Goal: Task Accomplishment & Management: Complete application form

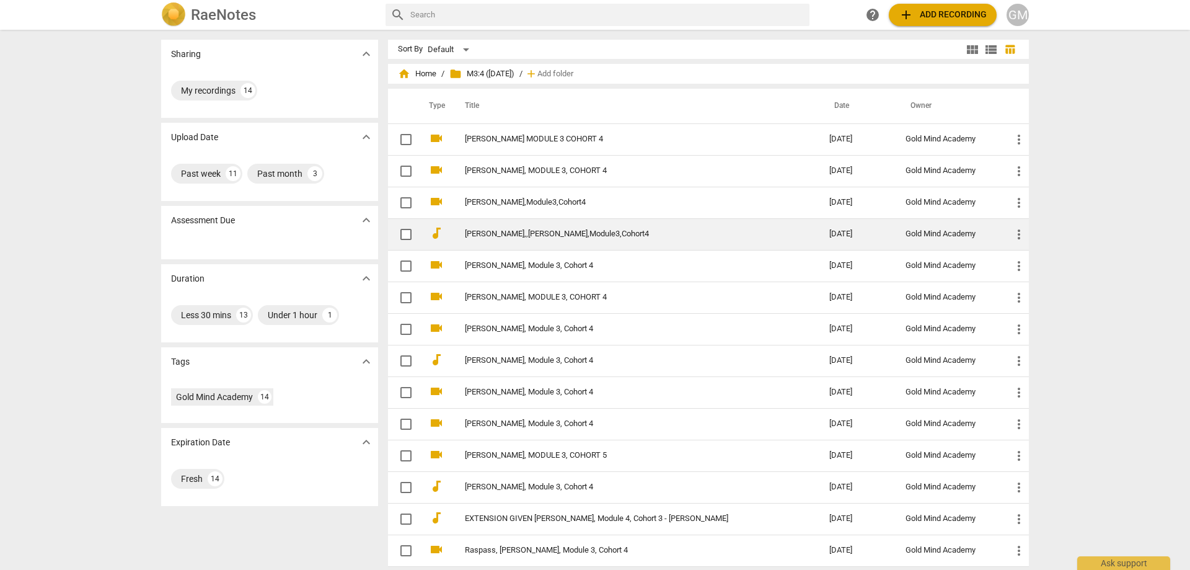
click at [525, 233] on link "[PERSON_NAME],,[PERSON_NAME],Module3,Cohort4" at bounding box center [625, 233] width 320 height 9
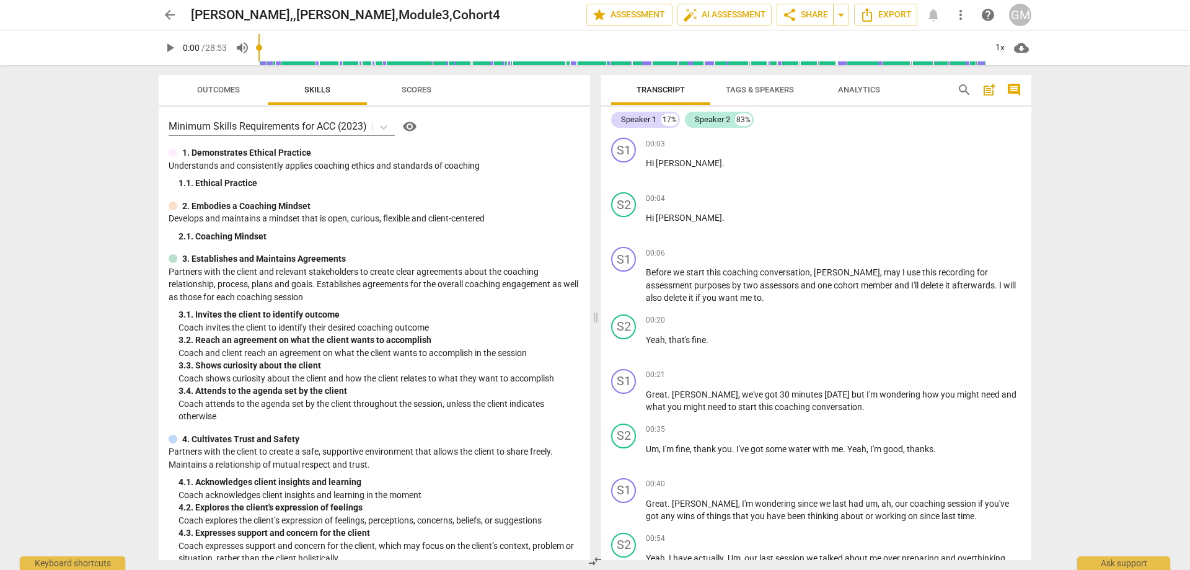
click at [996, 89] on span "post_add" at bounding box center [989, 89] width 15 height 15
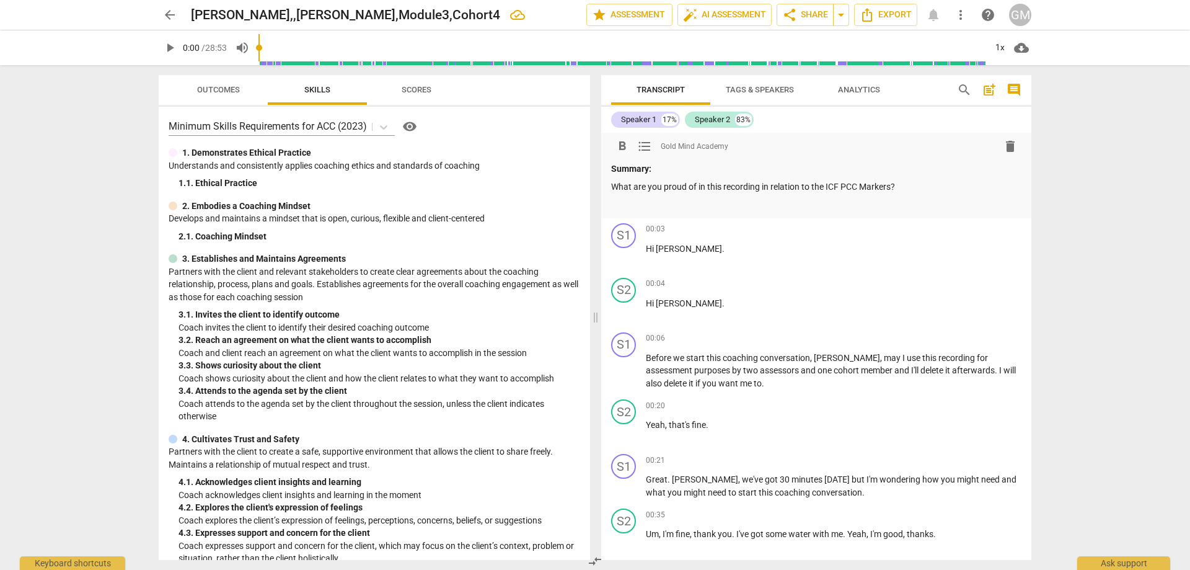
click at [660, 208] on p at bounding box center [816, 204] width 410 height 13
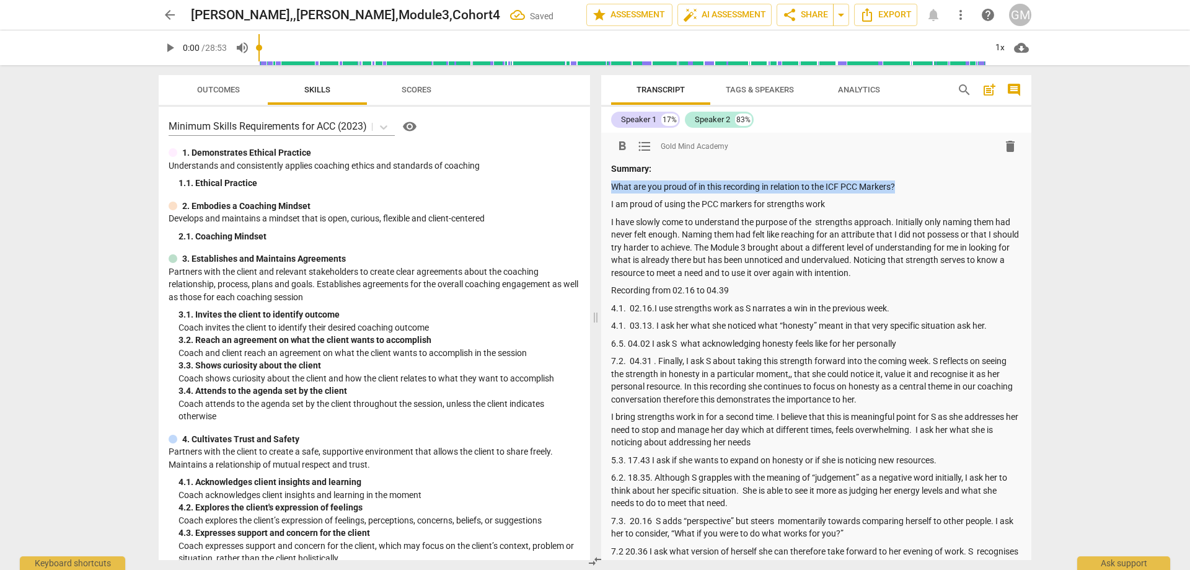
drag, startPoint x: 914, startPoint y: 183, endPoint x: 614, endPoint y: 179, distance: 300.7
click at [614, 179] on div "Summary: What are you proud of in this recording in relation to the ICF PCC Mar…" at bounding box center [816, 562] width 410 height 800
click at [626, 154] on button "format_bold" at bounding box center [622, 146] width 22 height 22
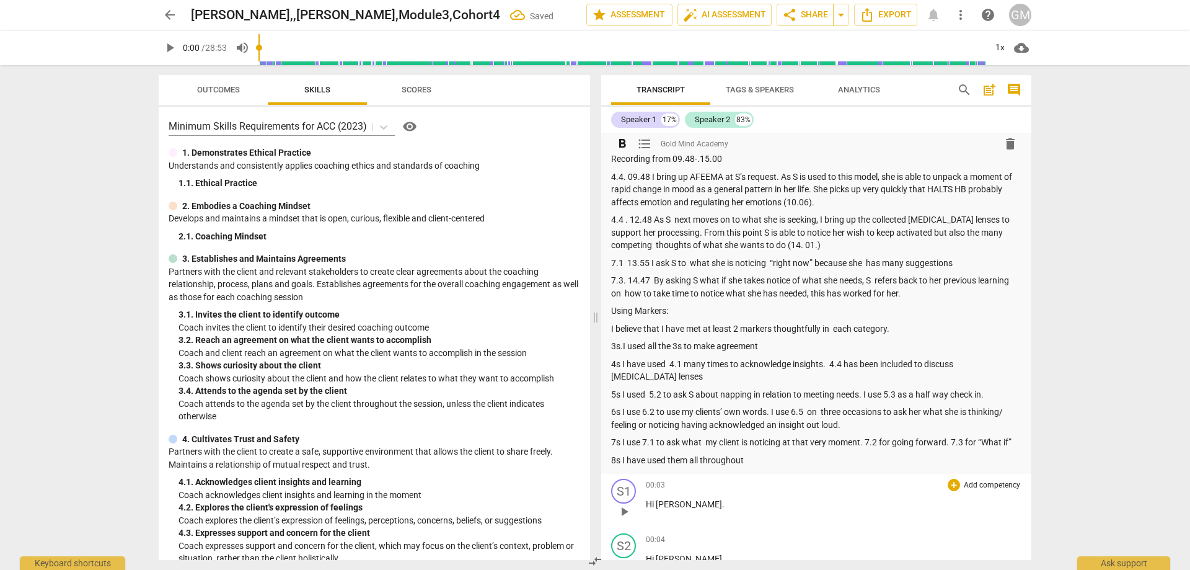
scroll to position [744, 0]
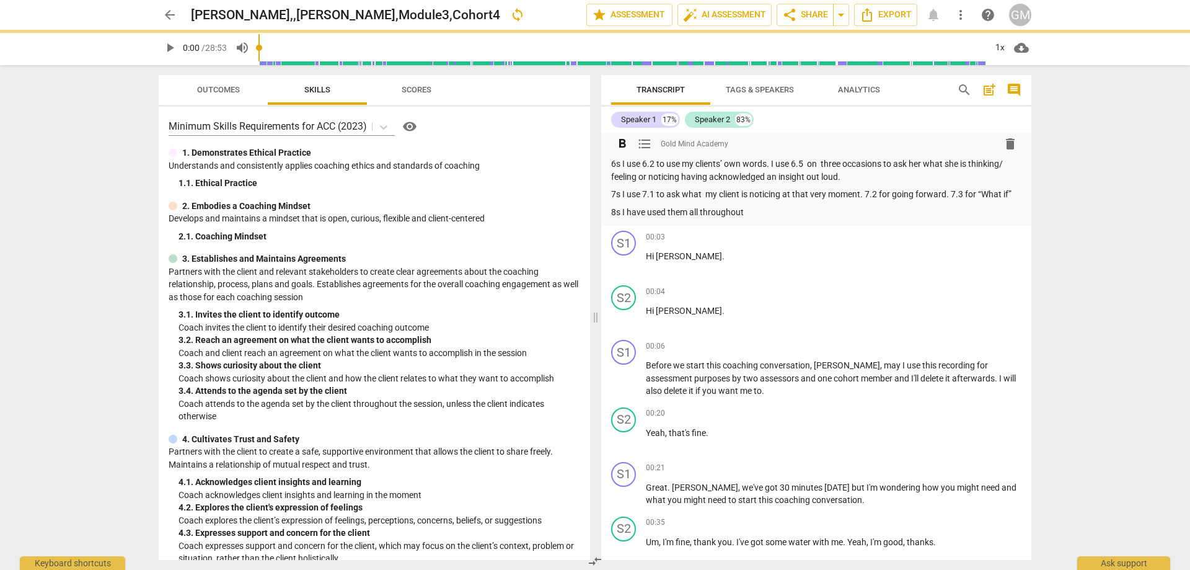
click at [771, 206] on p "8s I have used them all throughout" at bounding box center [816, 212] width 410 height 13
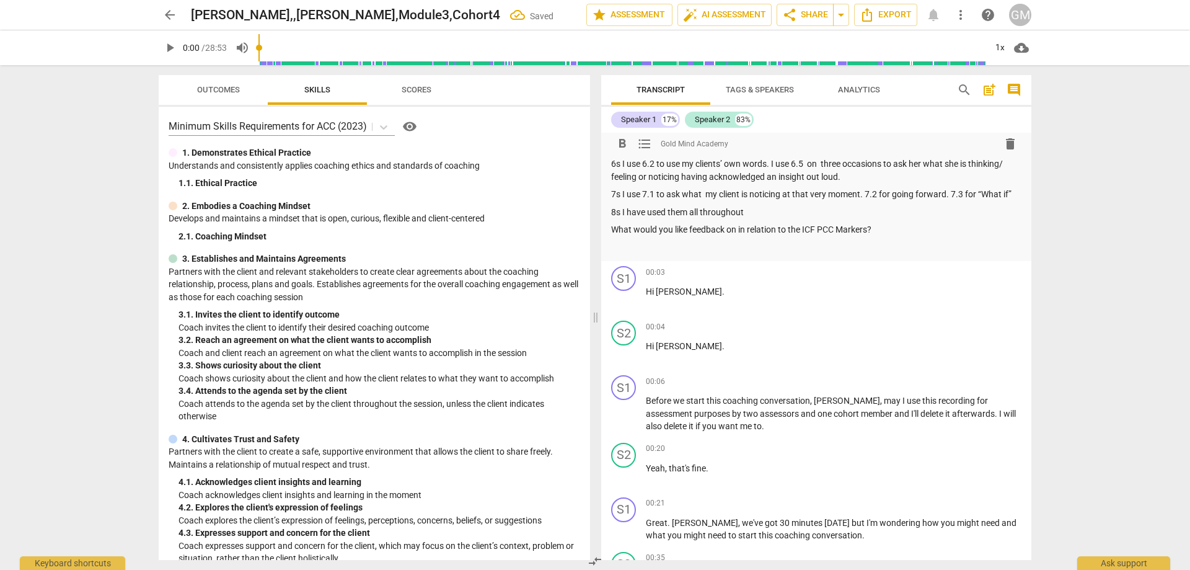
click at [644, 241] on p at bounding box center [816, 247] width 410 height 13
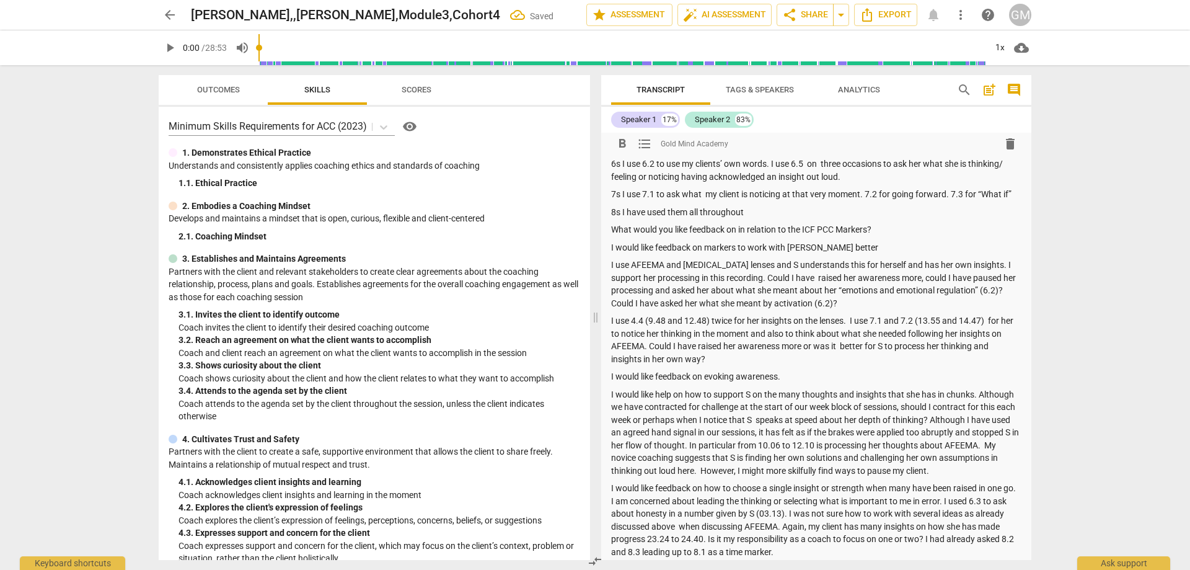
scroll to position [761, 0]
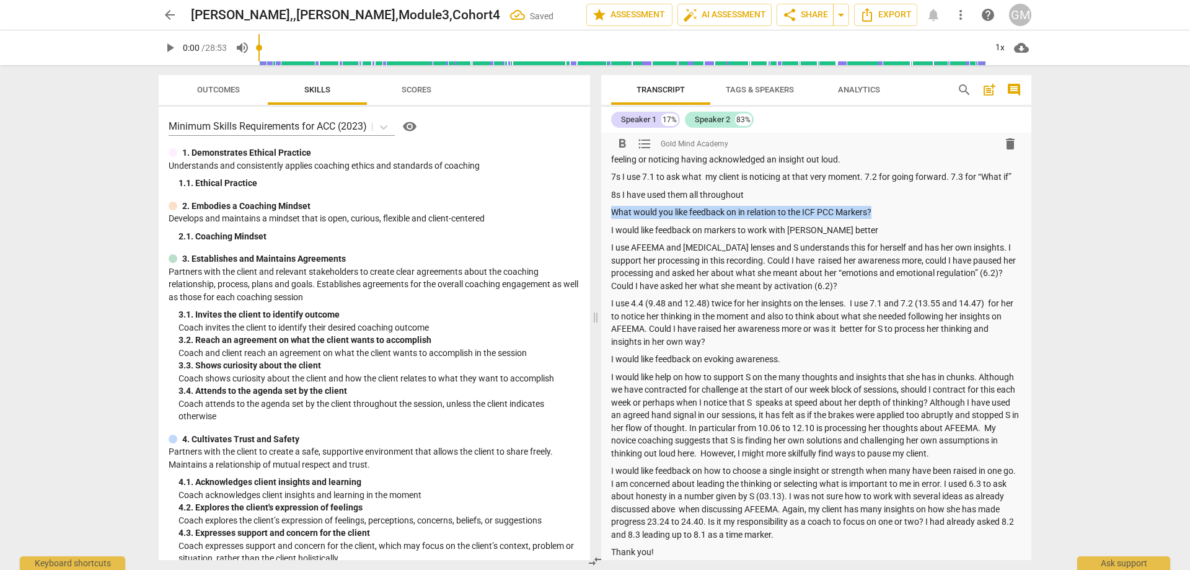
drag, startPoint x: 896, startPoint y: 197, endPoint x: 590, endPoint y: 195, distance: 305.7
click at [590, 195] on div "Outcomes Skills Scores Minimum Skills Requirements for ACC (2023) visibility 1.…" at bounding box center [595, 317] width 893 height 505
click at [624, 137] on span "format_bold" at bounding box center [622, 143] width 15 height 15
click at [861, 319] on p "I use 4.4 (9.48 and 12.48) twice for her insights on the lenses. I use 7.1 and …" at bounding box center [816, 322] width 410 height 51
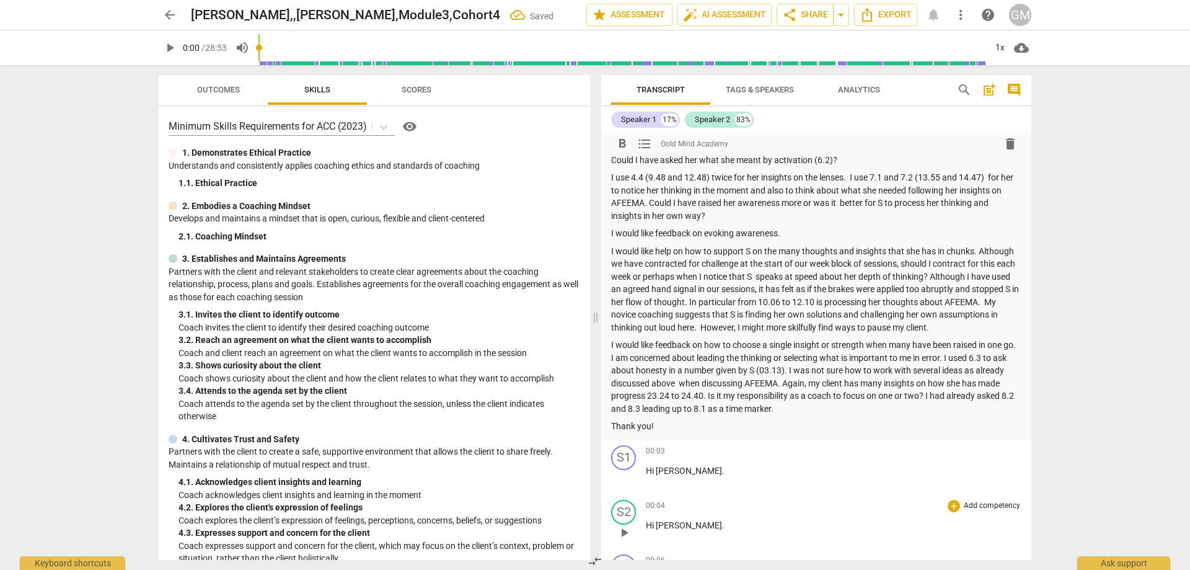
scroll to position [947, 0]
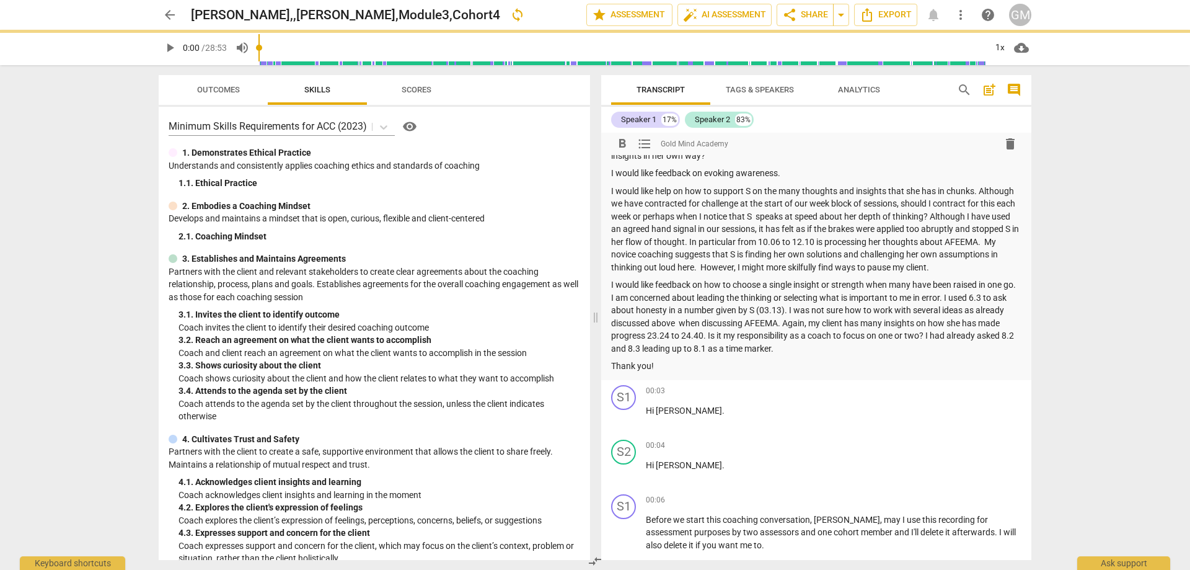
click at [128, 296] on div "arrow_back [PERSON_NAME],,[PERSON_NAME],Module3,Cohort4 sync edit star Assessme…" at bounding box center [595, 285] width 1190 height 570
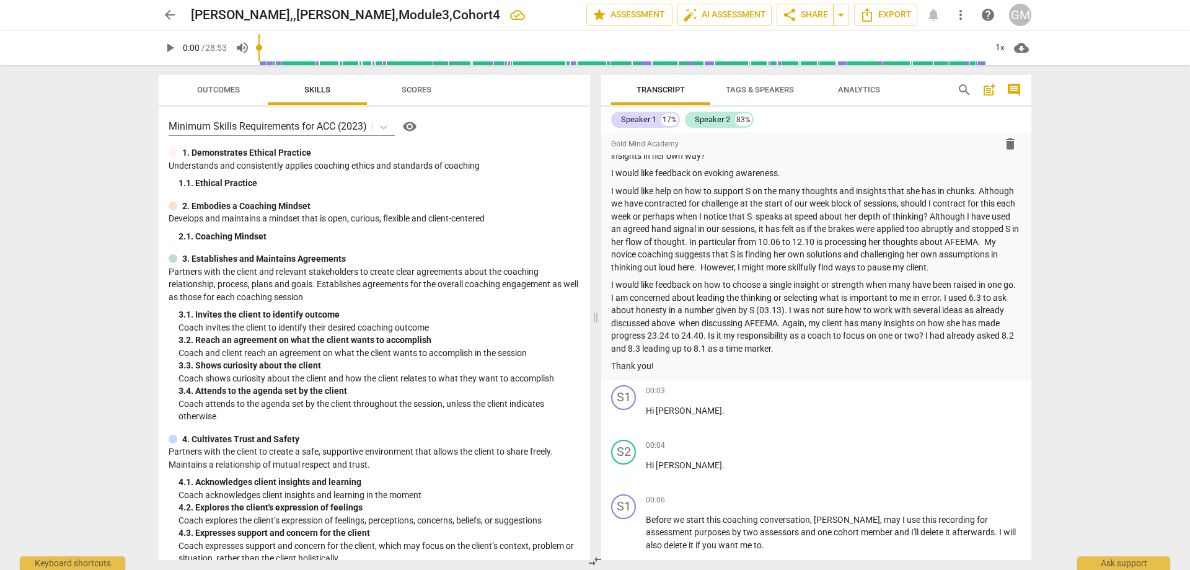
click at [172, 20] on span "arrow_back" at bounding box center [169, 14] width 15 height 15
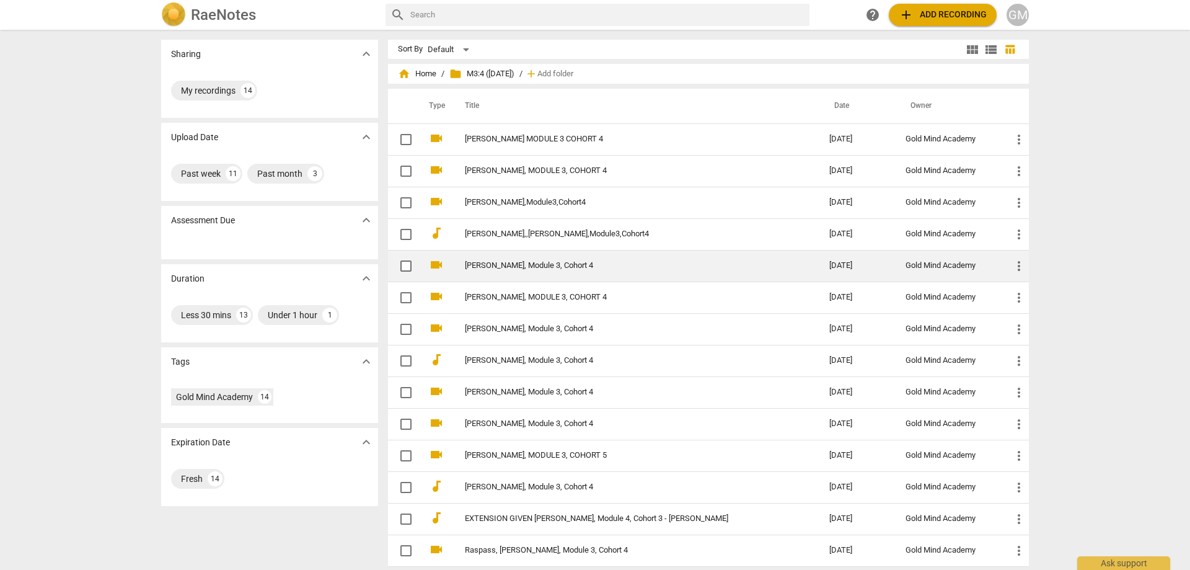
click at [528, 264] on link "[PERSON_NAME], Module 3, Cohort 4" at bounding box center [625, 265] width 320 height 9
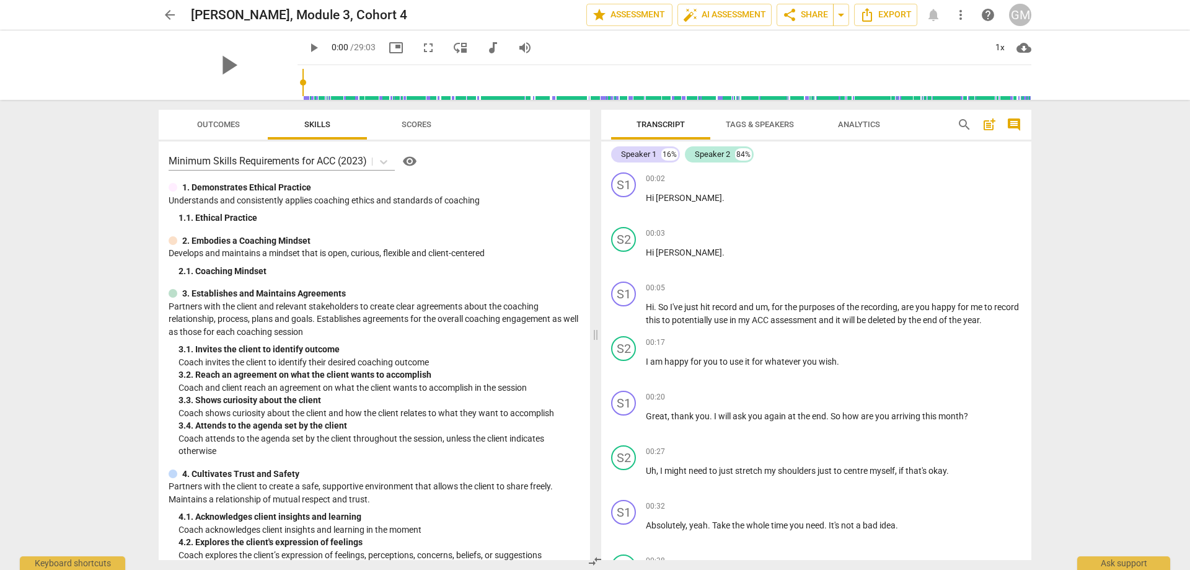
click at [982, 123] on span "post_add" at bounding box center [989, 124] width 15 height 15
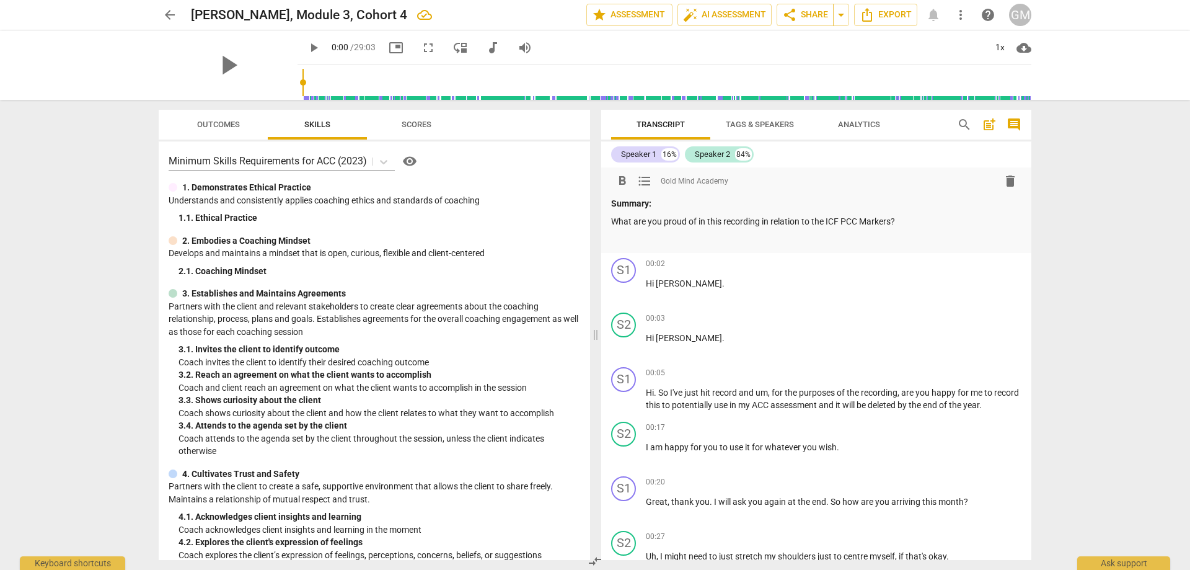
click at [642, 237] on p at bounding box center [816, 238] width 410 height 13
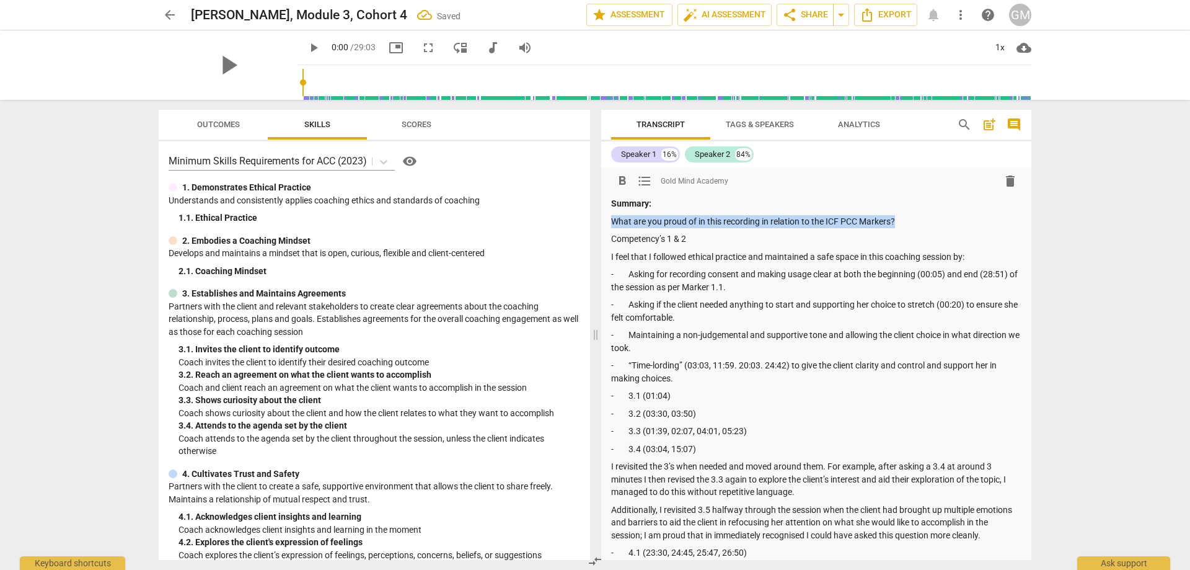
drag, startPoint x: 903, startPoint y: 223, endPoint x: 613, endPoint y: 222, distance: 289.5
click at [613, 222] on p "What are you proud of in this recording in relation to the ICF PCC Markers?" at bounding box center [816, 221] width 410 height 13
click at [617, 180] on span "format_bold" at bounding box center [622, 181] width 15 height 15
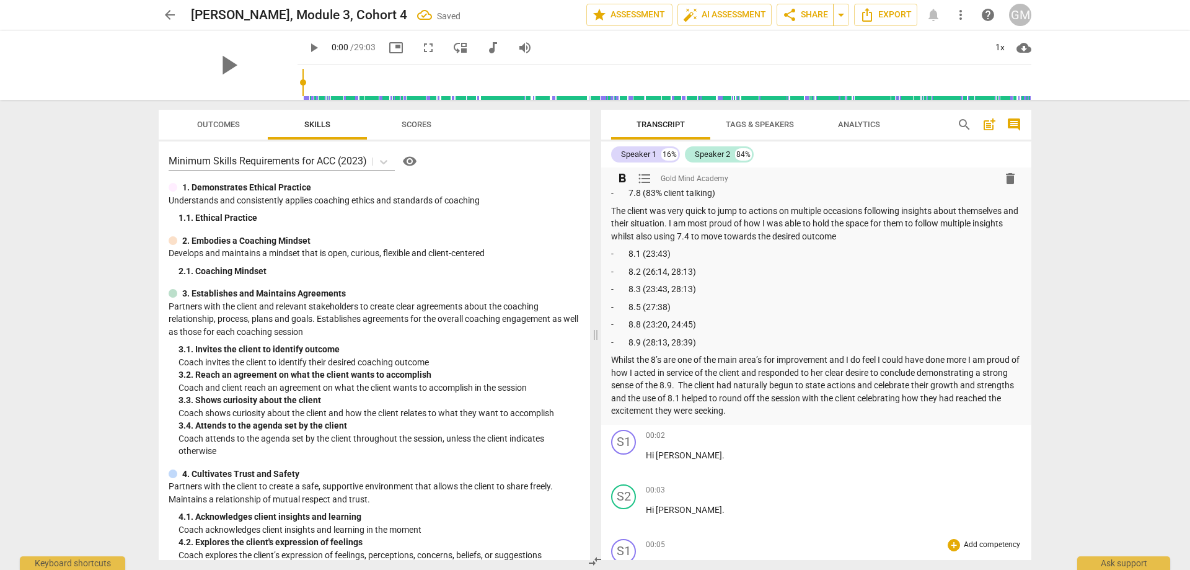
scroll to position [1178, 0]
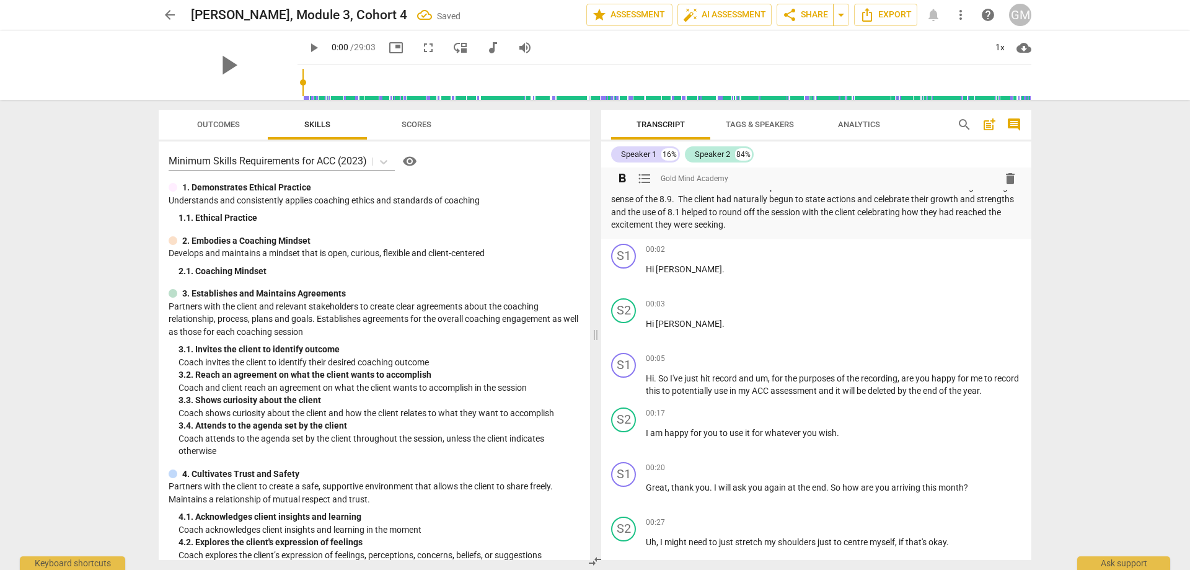
click at [813, 224] on p "Whilst the 8’s are one of the main area’s for improvement and I do feel I could…" at bounding box center [816, 199] width 410 height 64
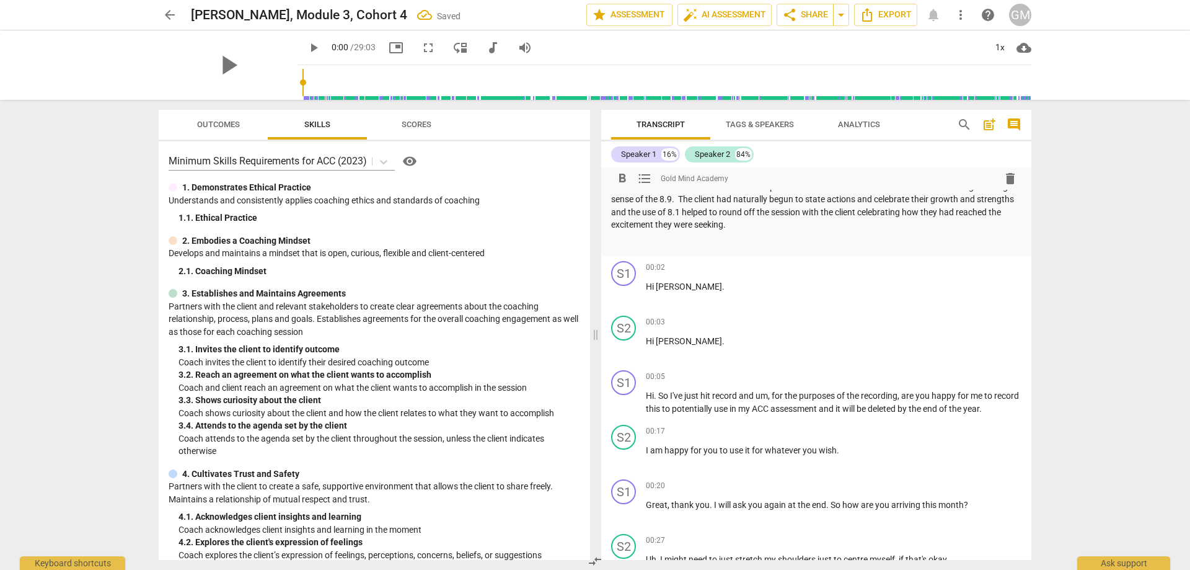
click at [635, 241] on p at bounding box center [816, 242] width 410 height 13
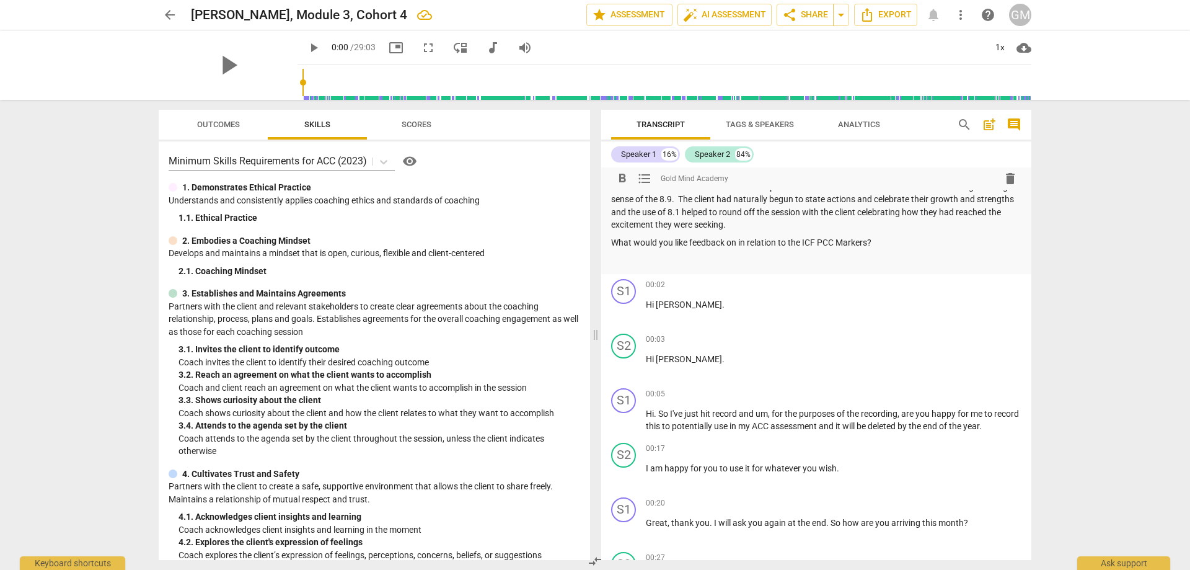
click at [657, 259] on p at bounding box center [816, 260] width 410 height 13
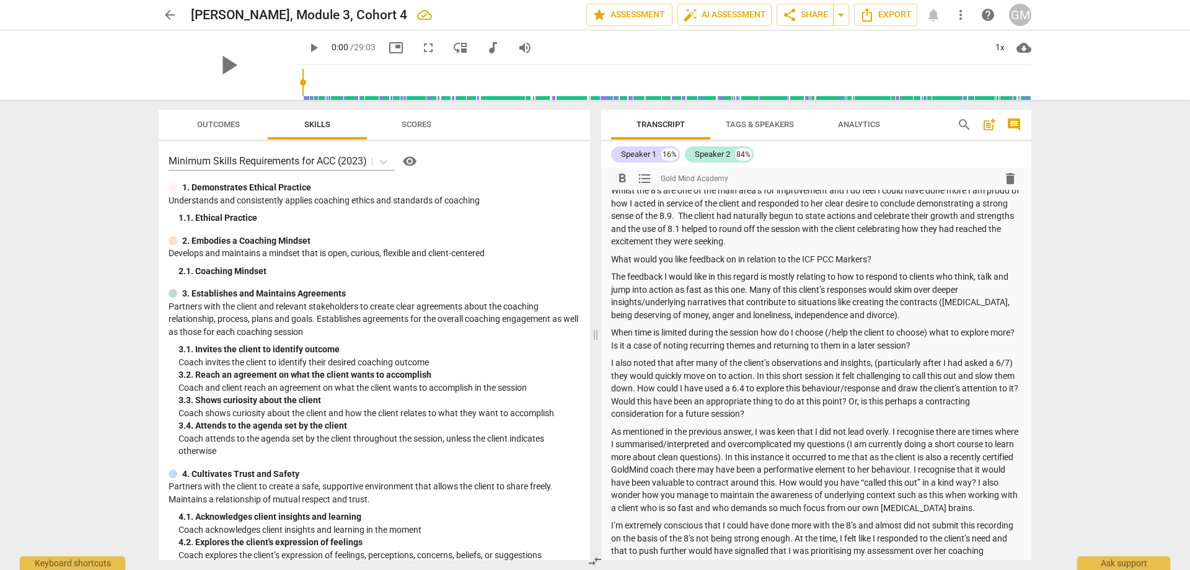
scroll to position [1149, 0]
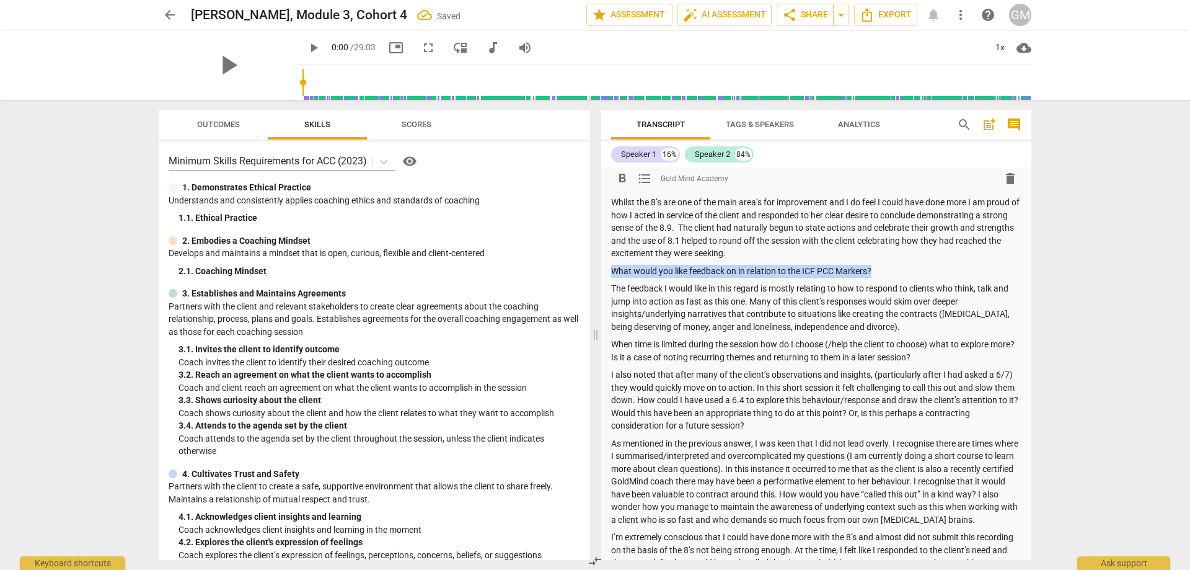
drag, startPoint x: 887, startPoint y: 267, endPoint x: 606, endPoint y: 270, distance: 280.2
click at [627, 186] on button "format_bold" at bounding box center [622, 178] width 22 height 22
click at [745, 353] on p "When time is limited during the session how do I choose (/help the client to ch…" at bounding box center [816, 350] width 410 height 25
click at [104, 294] on div "arrow_back [PERSON_NAME], Module 3, Cohort 4 Saved edit star Assessment auto_fi…" at bounding box center [595, 285] width 1190 height 570
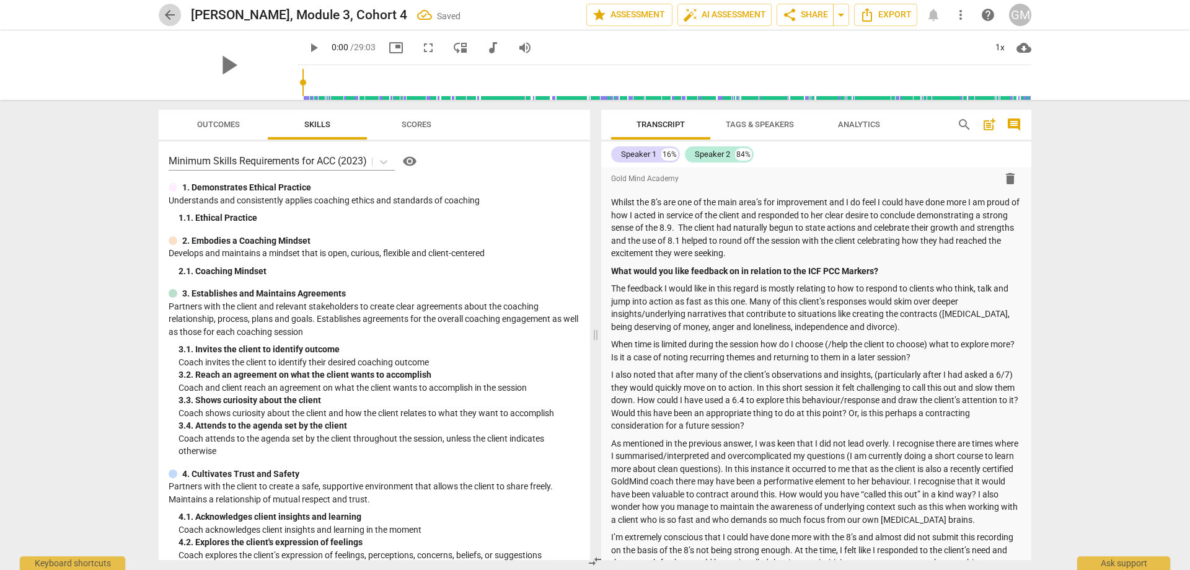
click at [167, 14] on span "arrow_back" at bounding box center [169, 14] width 15 height 15
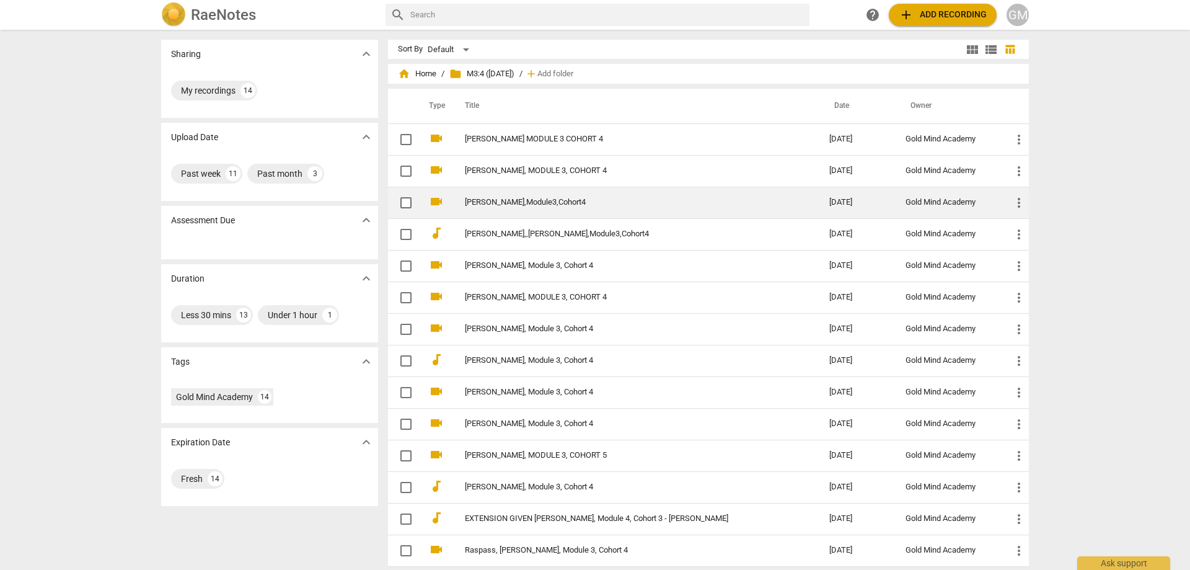
click at [563, 200] on link "[PERSON_NAME],Module3,Cohort4" at bounding box center [625, 202] width 320 height 9
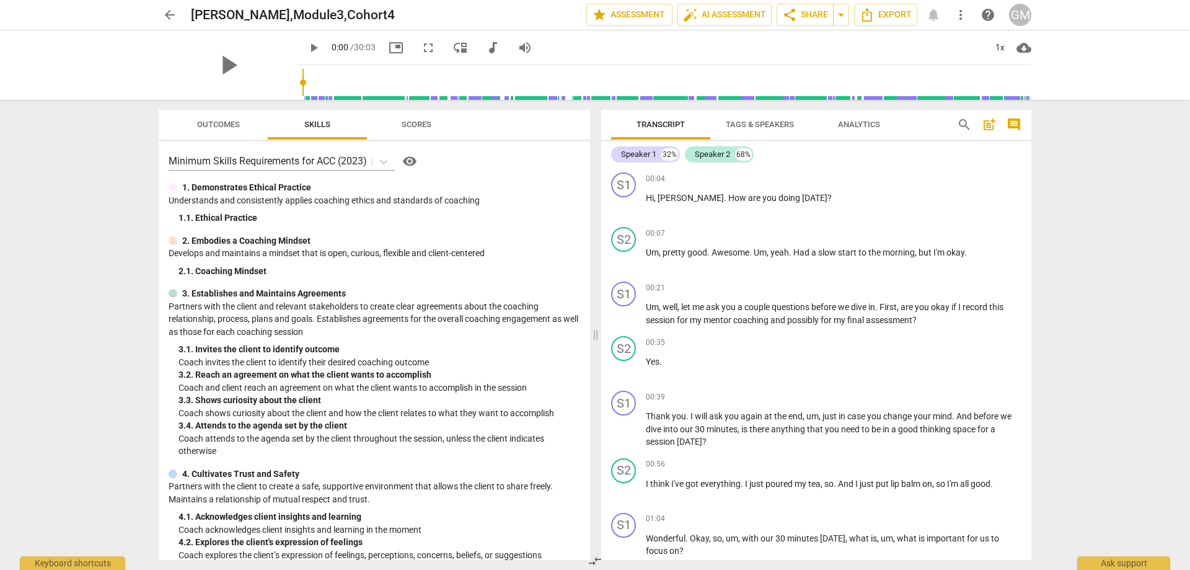
click at [993, 126] on span "post_add" at bounding box center [989, 124] width 15 height 15
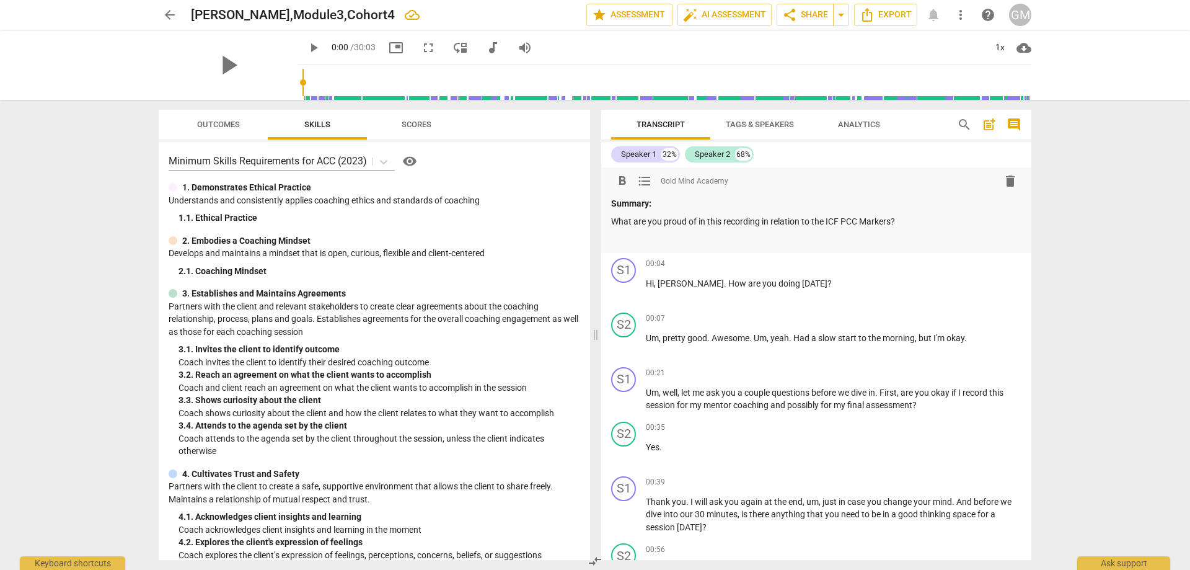
click at [647, 243] on p at bounding box center [816, 238] width 410 height 13
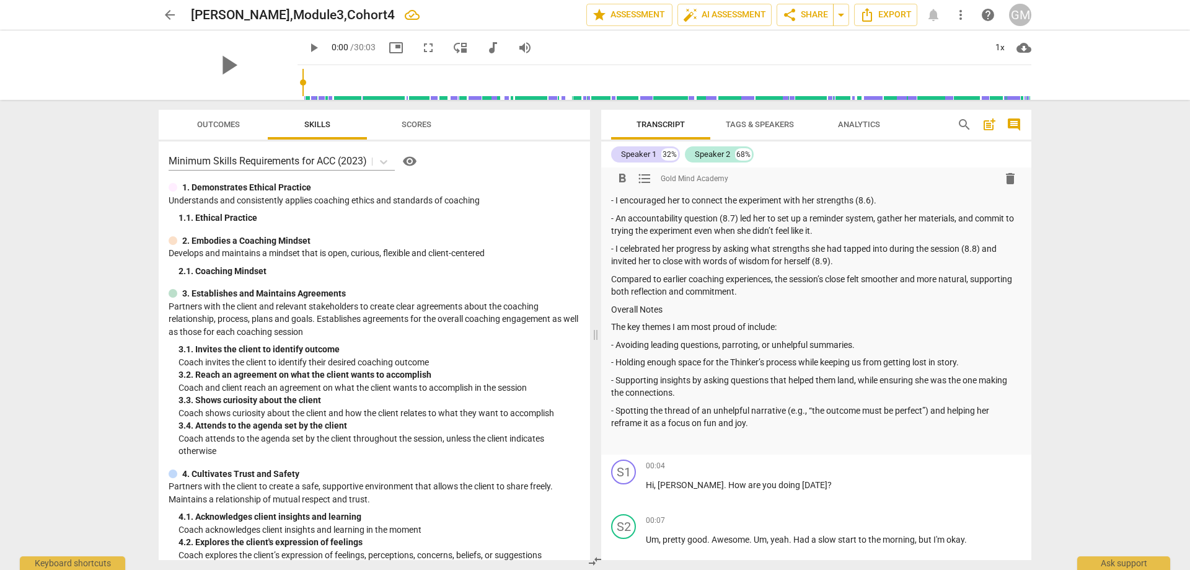
scroll to position [737, 0]
click at [666, 435] on p at bounding box center [816, 441] width 410 height 13
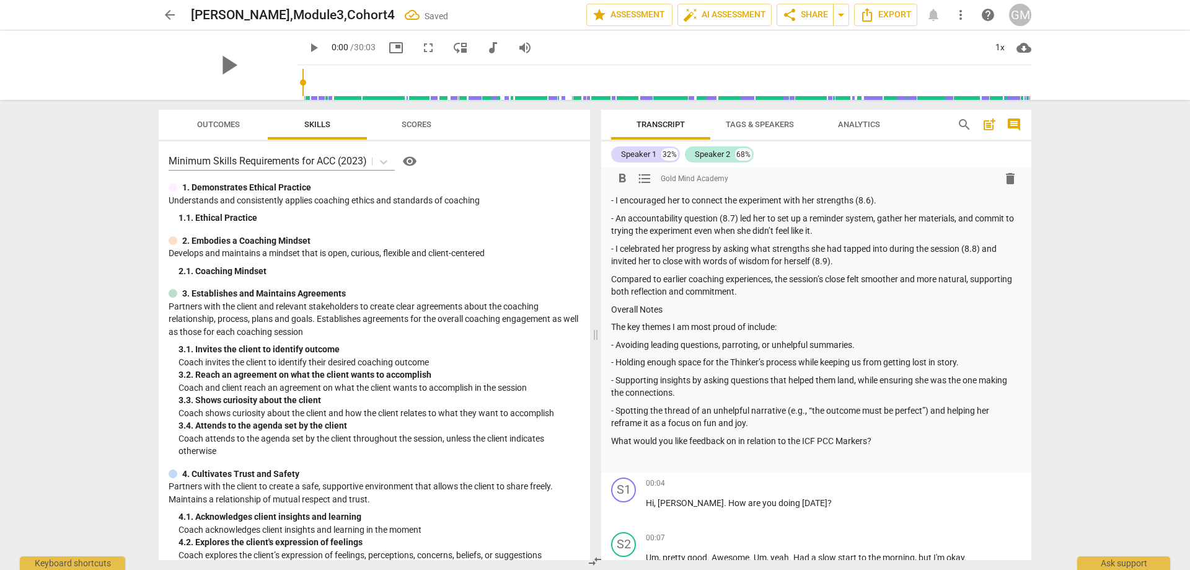
click at [667, 452] on p at bounding box center [816, 458] width 410 height 13
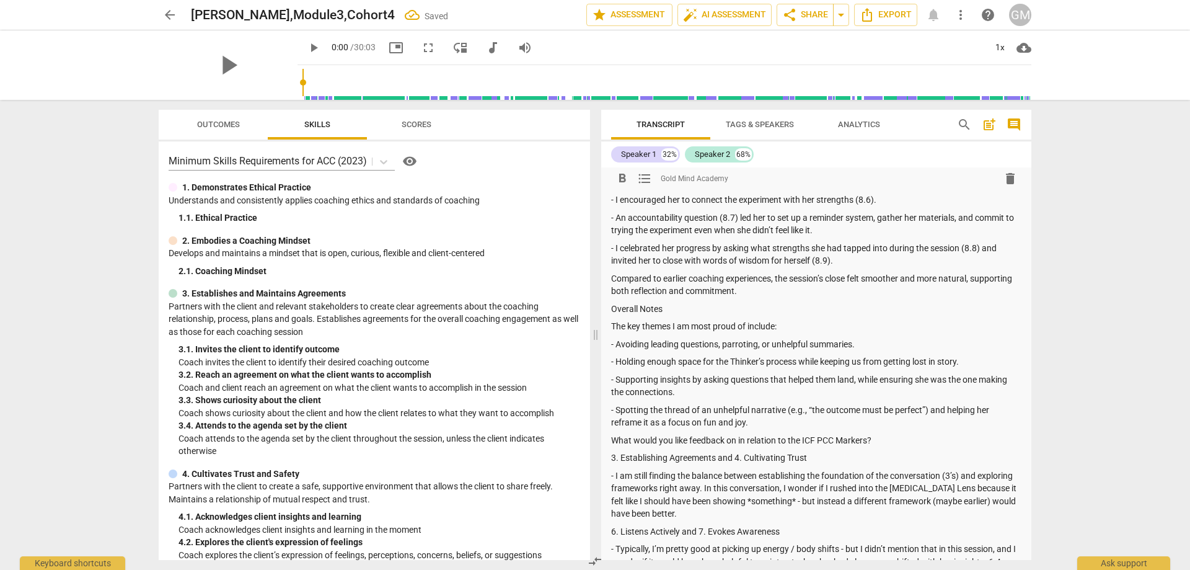
scroll to position [684, 0]
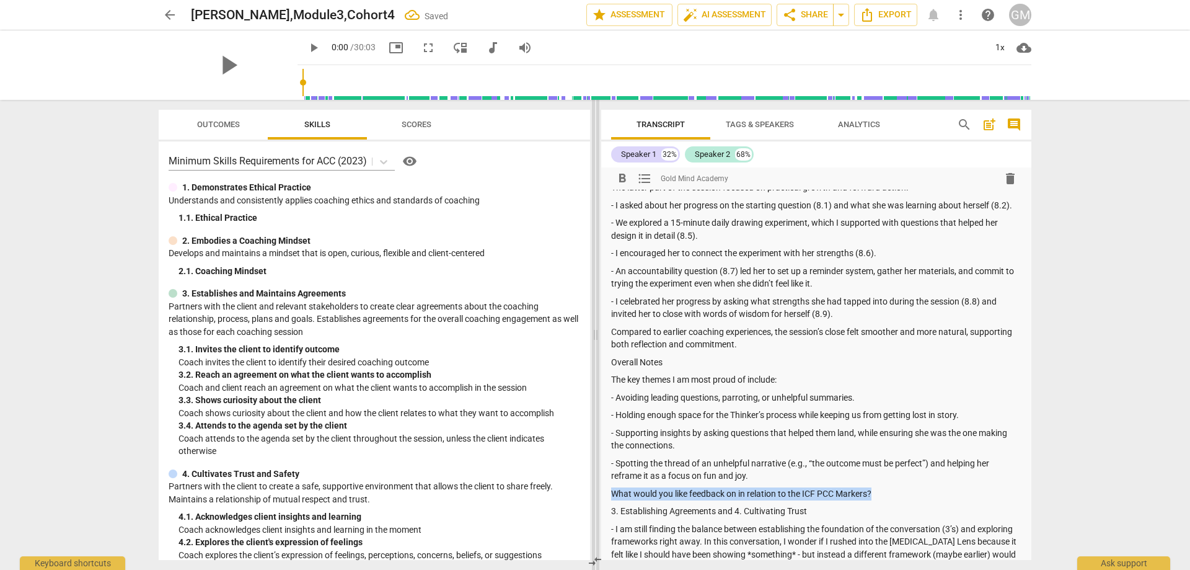
drag, startPoint x: 874, startPoint y: 477, endPoint x: 593, endPoint y: 471, distance: 280.3
click at [593, 471] on div "Outcomes Skills Scores Minimum Skills Requirements for ACC (2023) visibility 1.…" at bounding box center [595, 335] width 893 height 470
click at [627, 187] on button "format_bold" at bounding box center [622, 178] width 22 height 22
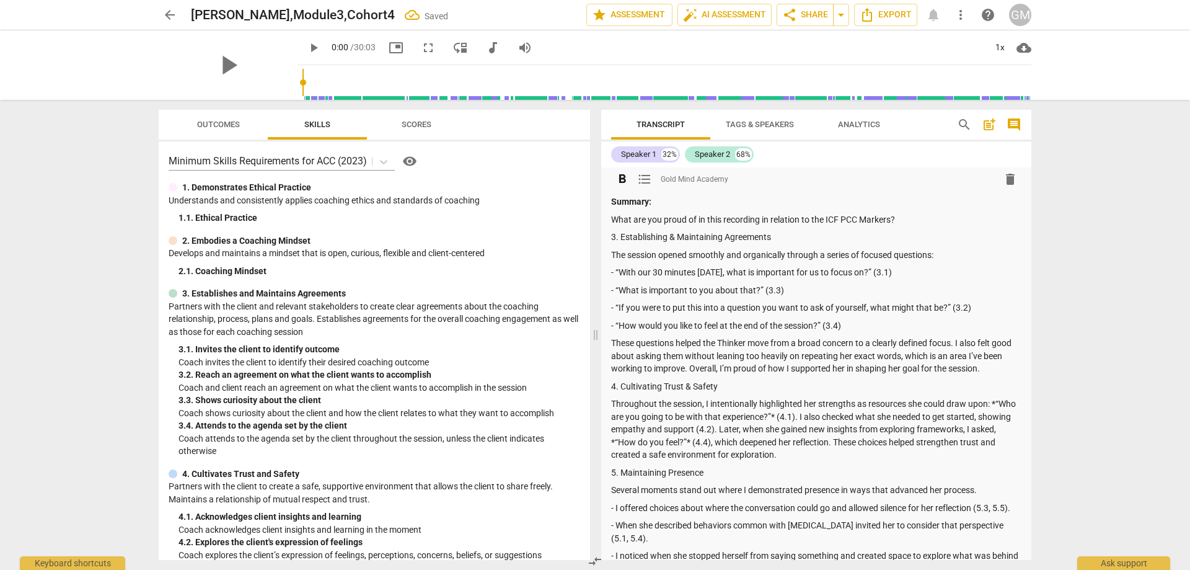
scroll to position [0, 0]
drag, startPoint x: 919, startPoint y: 219, endPoint x: 600, endPoint y: 217, distance: 319.9
click at [600, 217] on div "Transcript Tags & Speakers Analytics search post_add comment Speaker 1 32% Spea…" at bounding box center [818, 335] width 445 height 470
click at [622, 182] on span "format_bold" at bounding box center [622, 181] width 15 height 15
click at [118, 264] on div "arrow_back [PERSON_NAME],Module3,Cohort4 Saved edit star Assessment auto_fix_hi…" at bounding box center [595, 285] width 1190 height 570
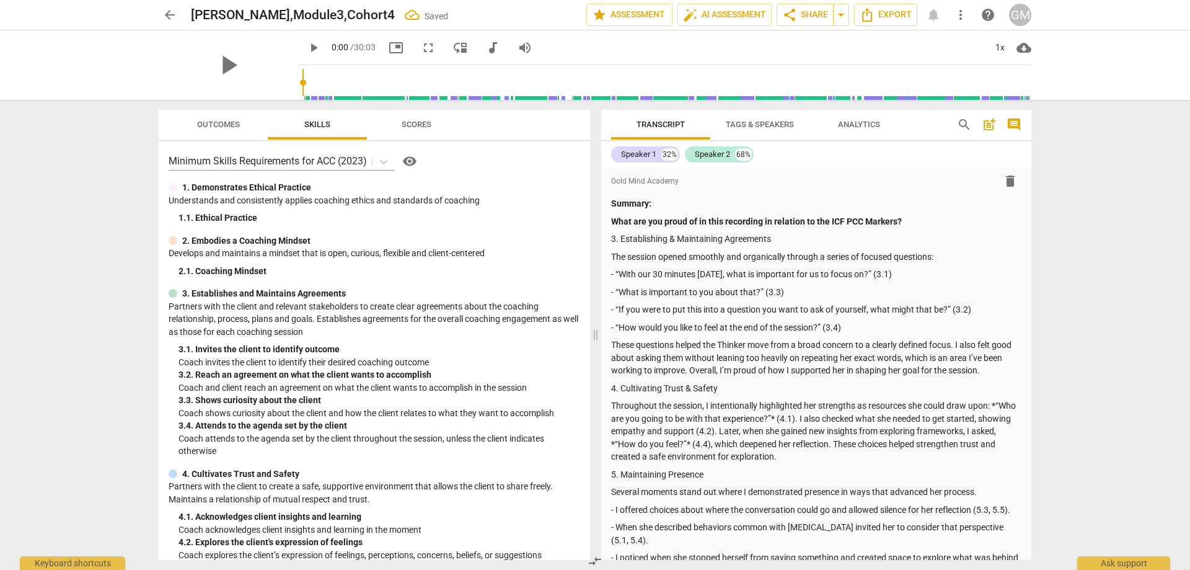
click at [167, 7] on span "arrow_back" at bounding box center [169, 14] width 15 height 15
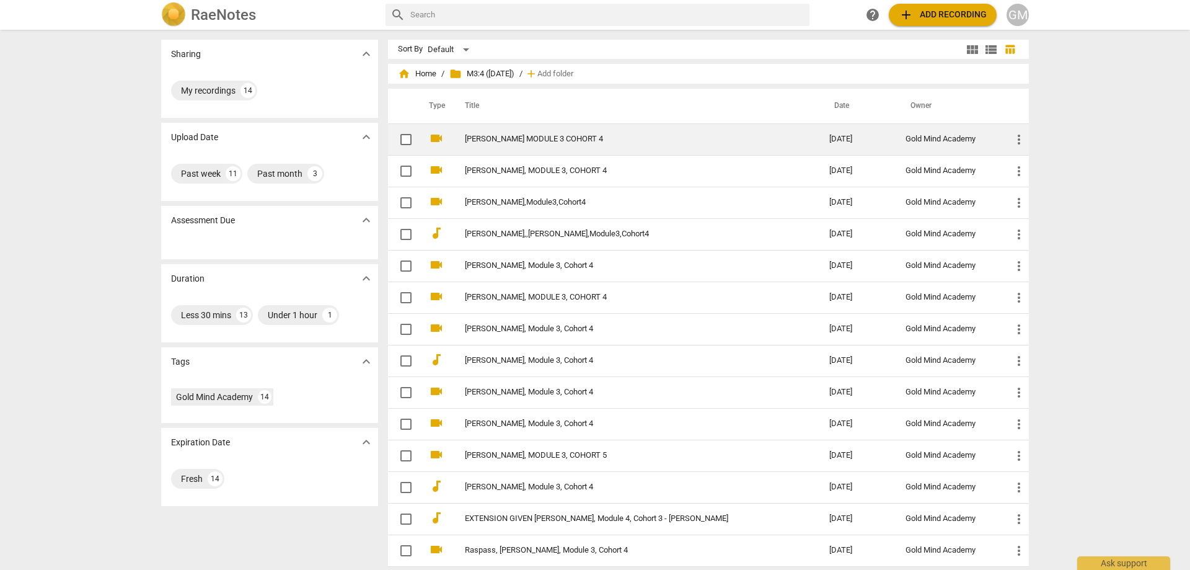
click at [544, 137] on link "[PERSON_NAME] MODULE 3 COHORT 4" at bounding box center [625, 139] width 320 height 9
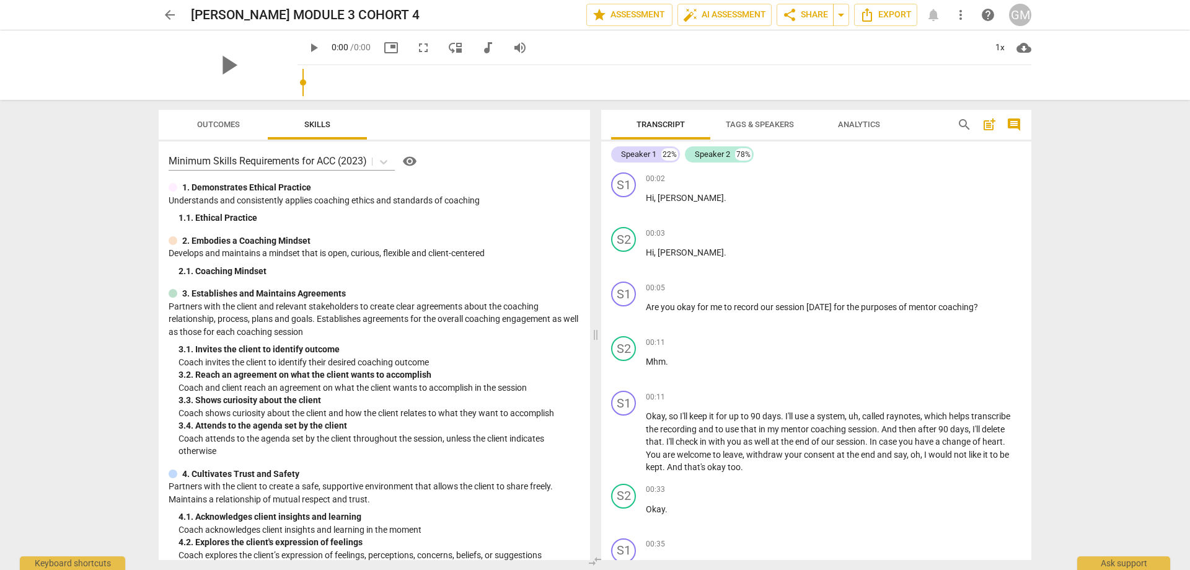
click at [984, 117] on span "post_add" at bounding box center [989, 124] width 15 height 15
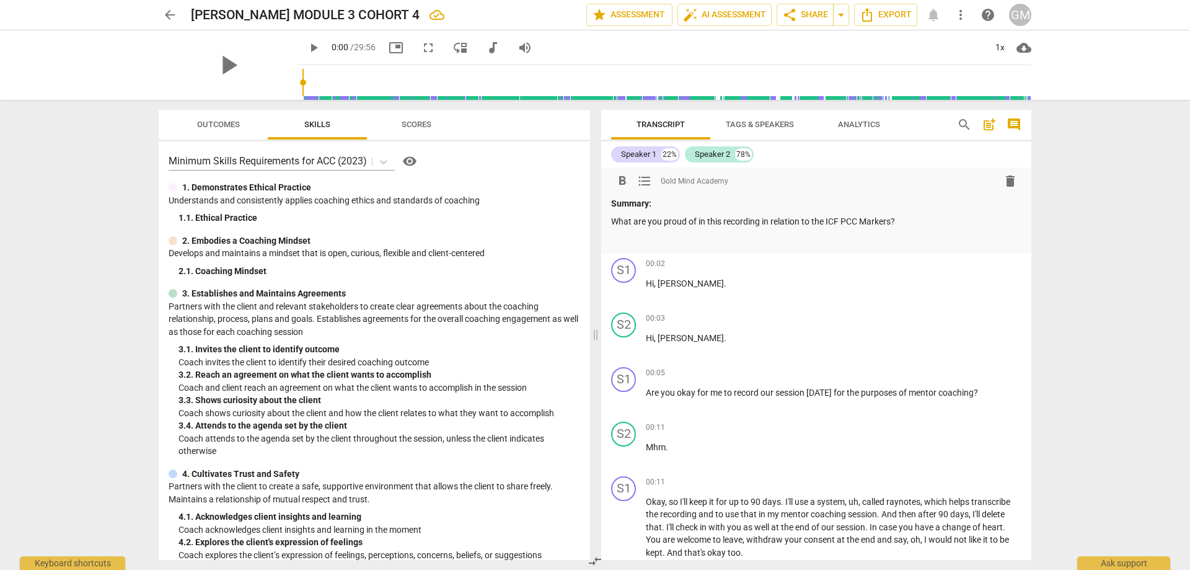
click at [699, 237] on p at bounding box center [816, 238] width 410 height 13
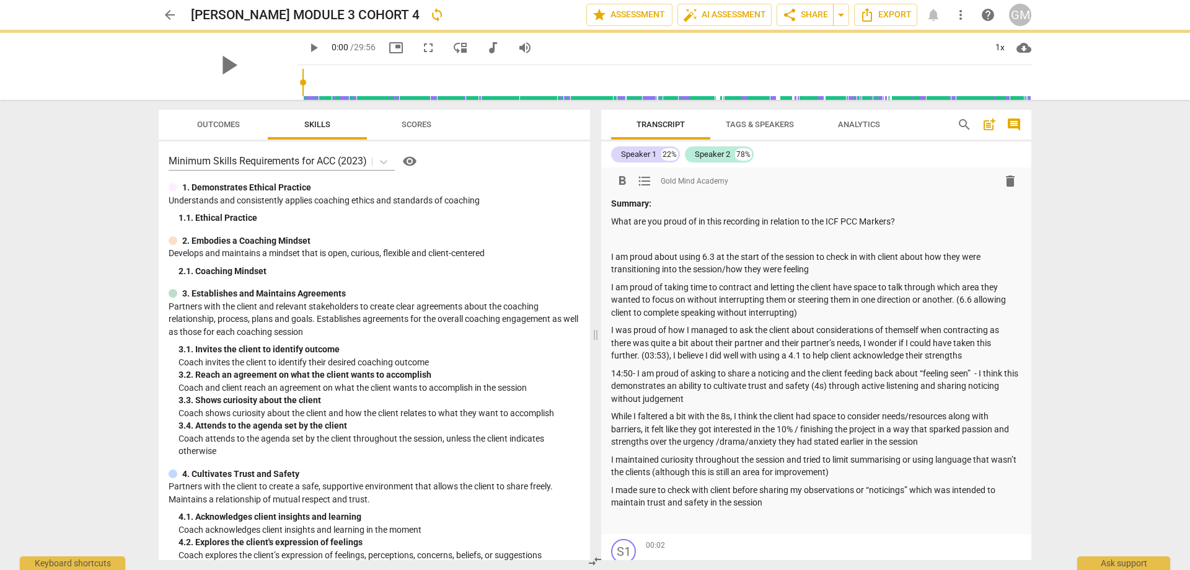
click at [694, 240] on p at bounding box center [816, 238] width 410 height 13
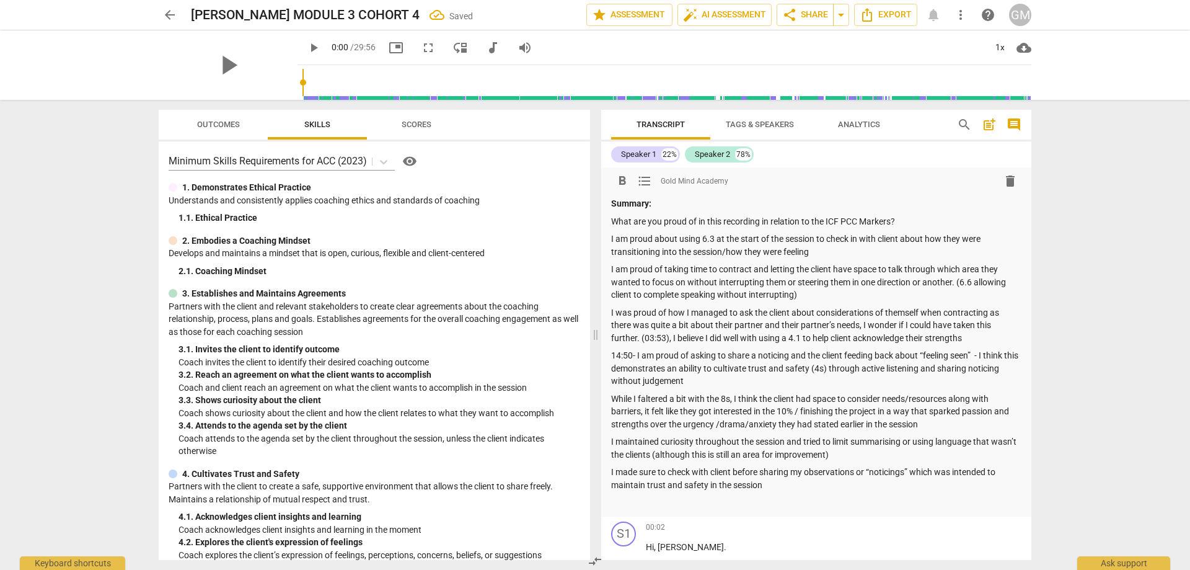
click at [660, 504] on p at bounding box center [816, 502] width 410 height 13
click at [645, 522] on p at bounding box center [816, 520] width 410 height 13
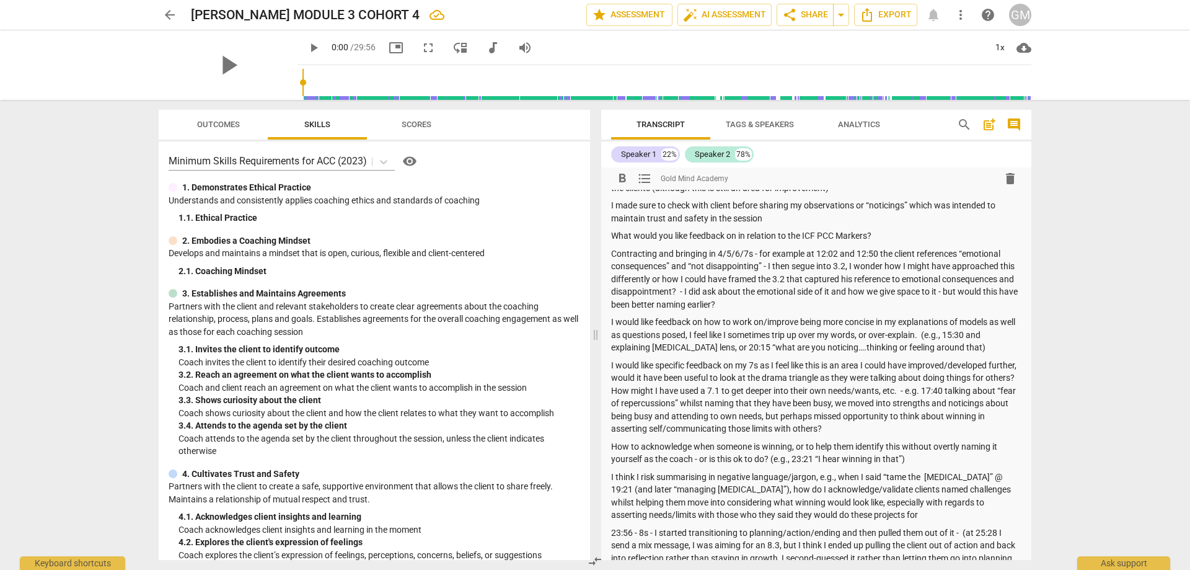
scroll to position [205, 0]
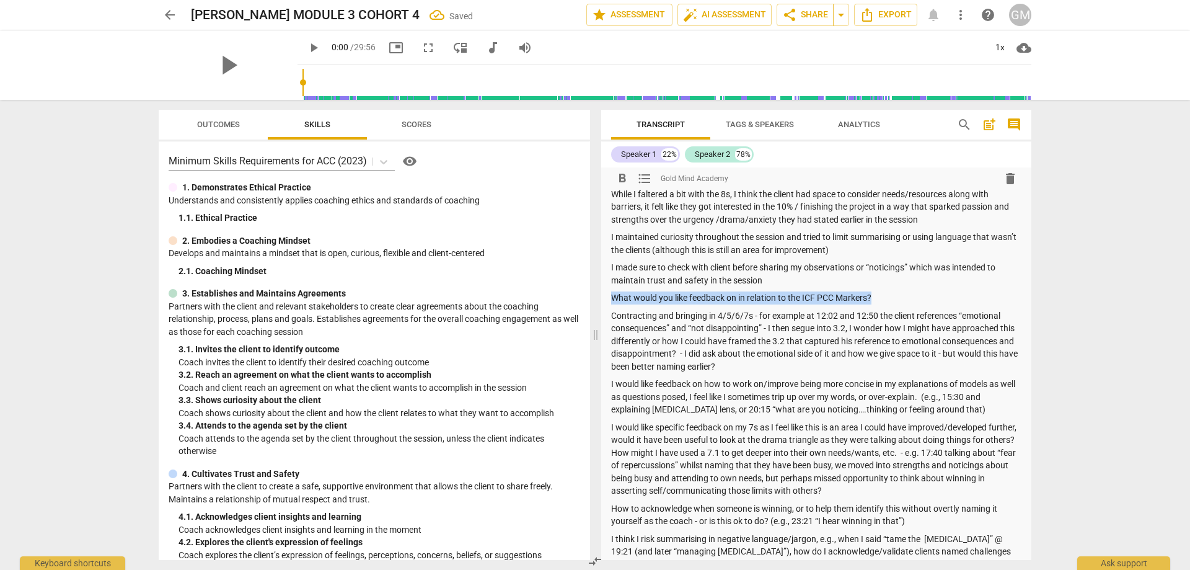
drag, startPoint x: 893, startPoint y: 296, endPoint x: 614, endPoint y: 296, distance: 279.0
click at [614, 296] on p "What would you like feedback on in relation to the ICF PCC Markers?" at bounding box center [816, 297] width 410 height 13
click at [623, 175] on span "format_bold" at bounding box center [622, 178] width 15 height 15
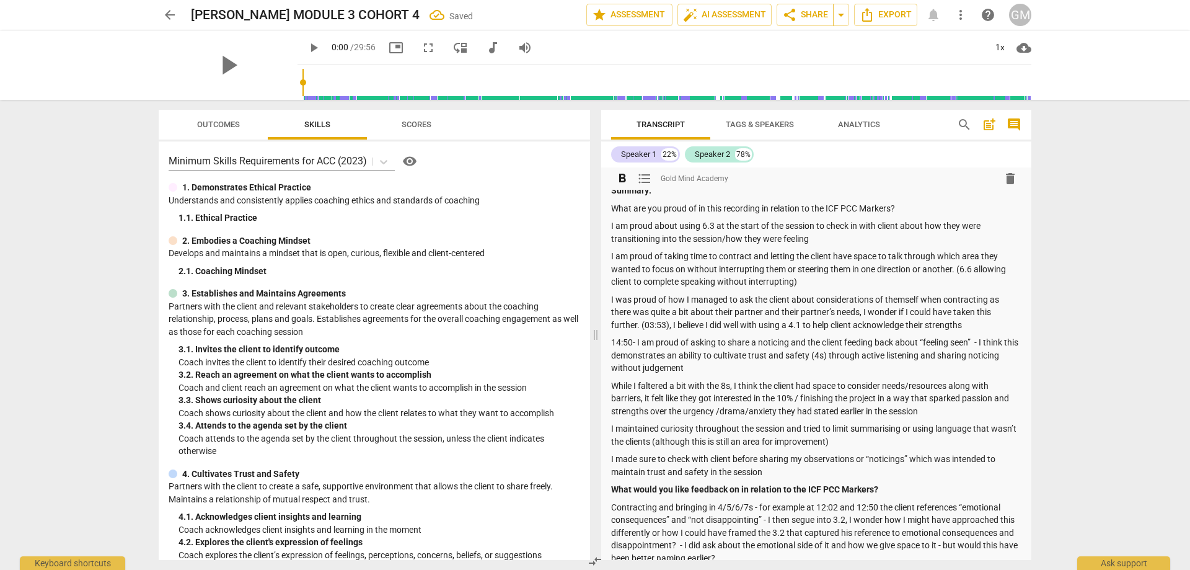
scroll to position [0, 0]
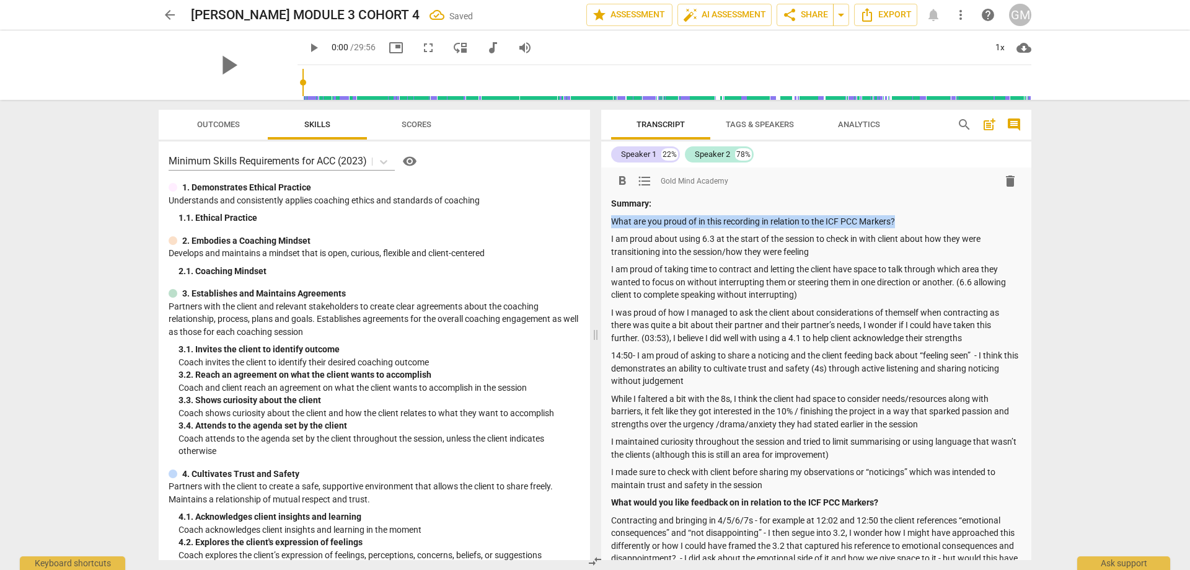
drag, startPoint x: 916, startPoint y: 221, endPoint x: 613, endPoint y: 222, distance: 303.2
click at [613, 222] on p "What are you proud of in this recording in relation to the ICF PCC Markers?" at bounding box center [816, 221] width 410 height 13
click at [626, 177] on span "format_bold" at bounding box center [622, 181] width 15 height 15
click at [737, 312] on p "I was proud of how I managed to ask the client about considerations of themself…" at bounding box center [816, 325] width 410 height 38
click at [94, 198] on div "arrow_back [PERSON_NAME] MODULE 3 COHORT 4 Saved edit star Assessment auto_fix_…" at bounding box center [595, 285] width 1190 height 570
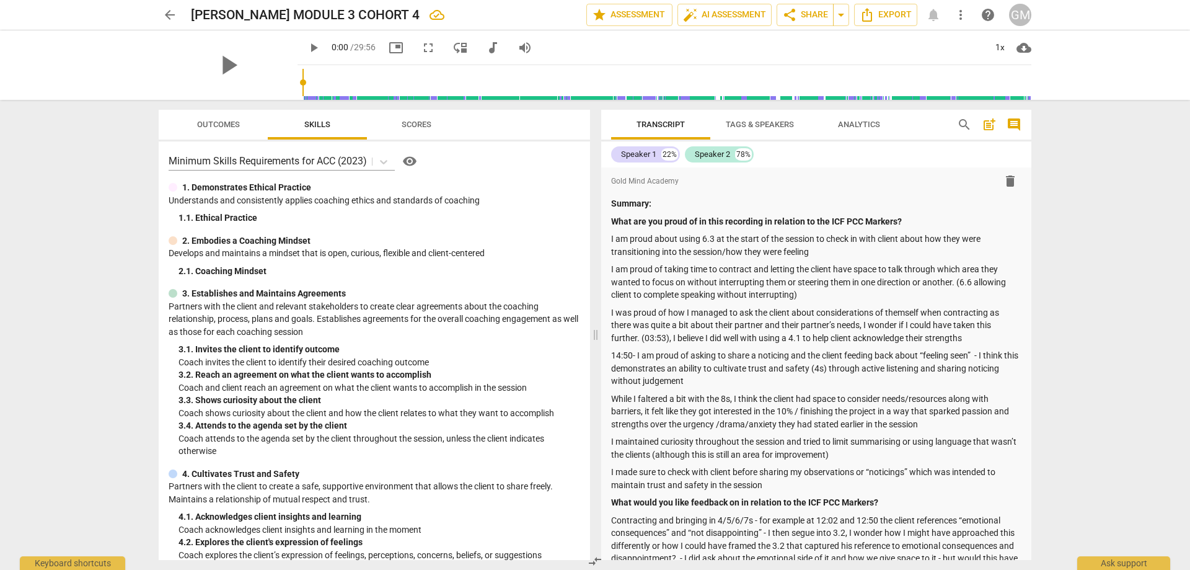
click at [169, 12] on span "arrow_back" at bounding box center [169, 14] width 15 height 15
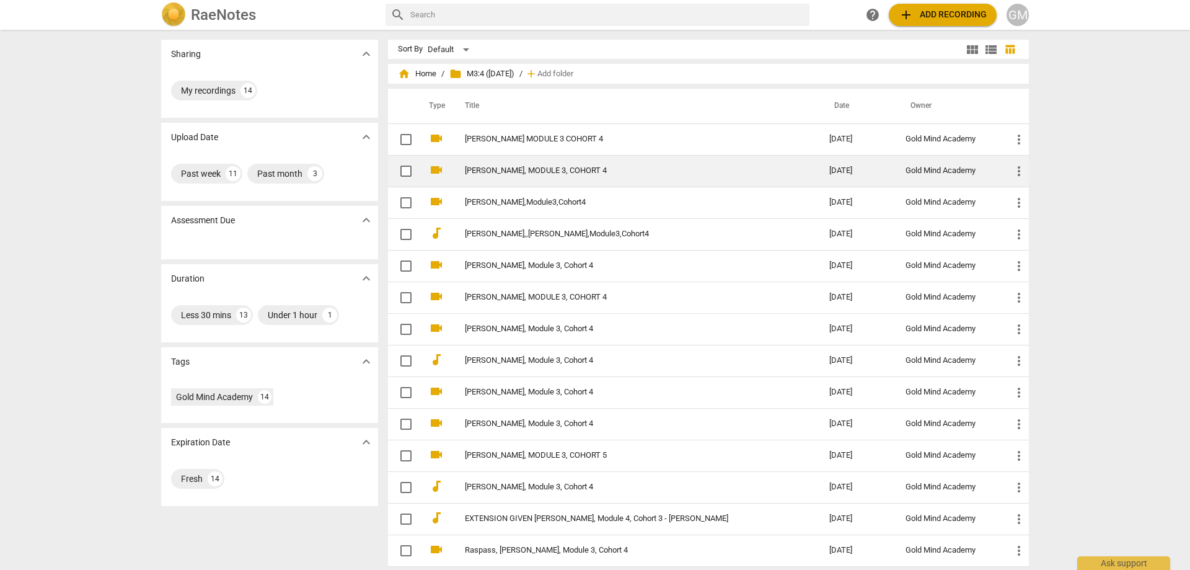
click at [583, 163] on td "[PERSON_NAME], MODULE 3, COHORT 4" at bounding box center [635, 171] width 370 height 32
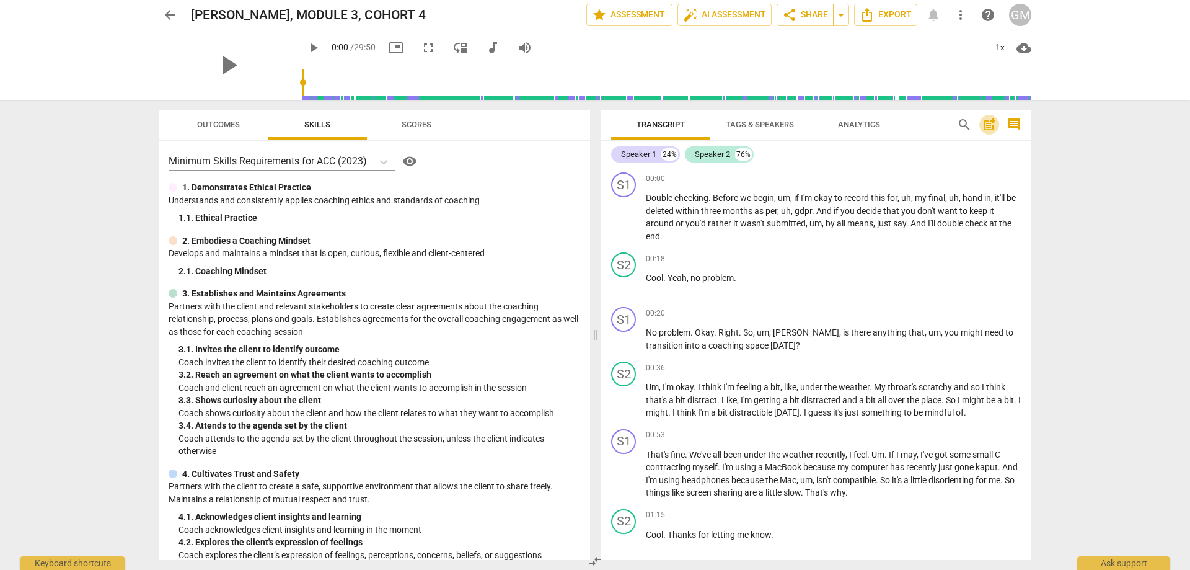
click at [995, 125] on span "post_add" at bounding box center [989, 124] width 15 height 15
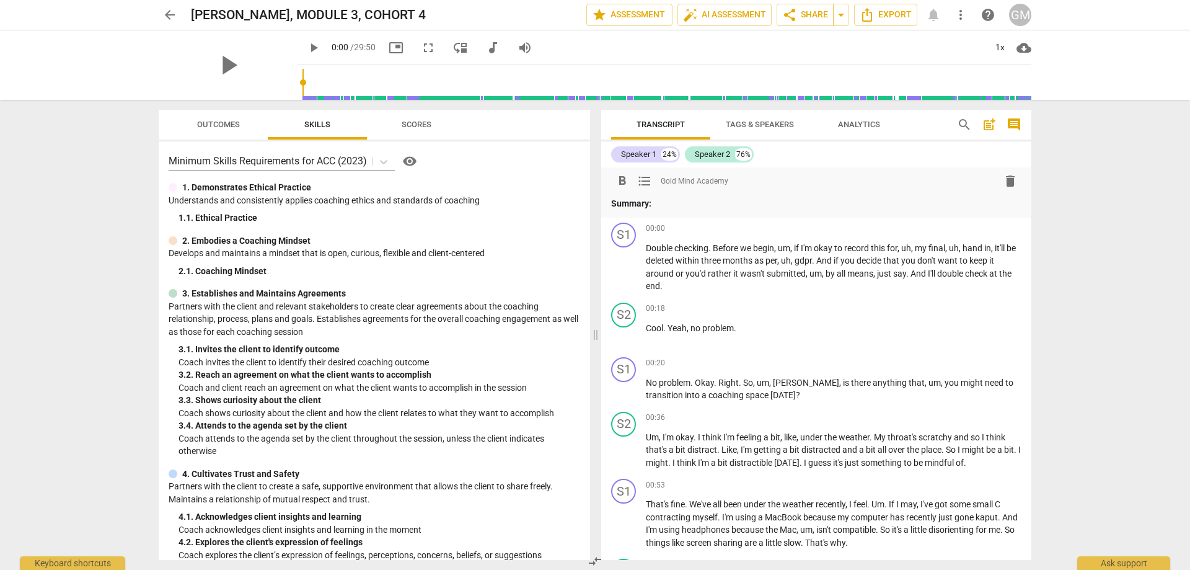
click at [682, 206] on p "Summary:" at bounding box center [816, 203] width 410 height 13
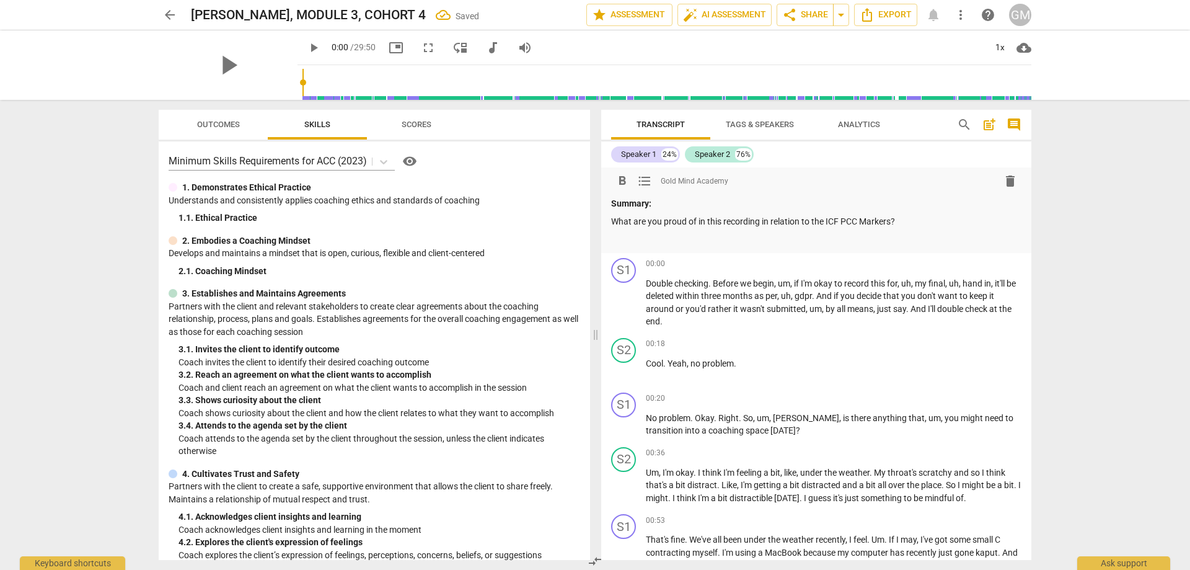
click at [650, 234] on p at bounding box center [816, 238] width 410 height 13
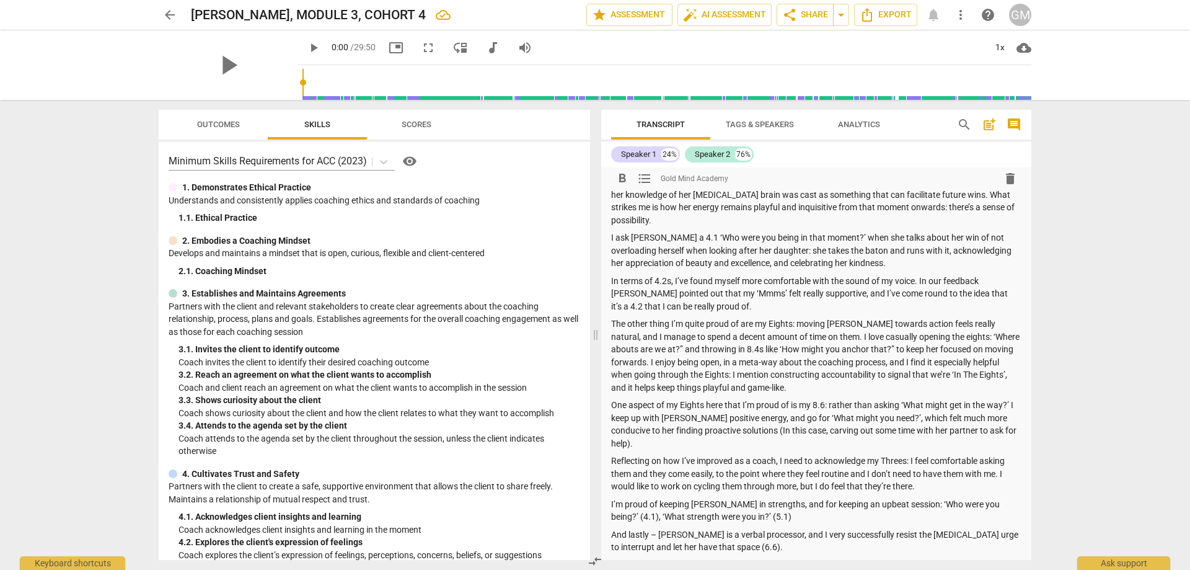
scroll to position [100, 0]
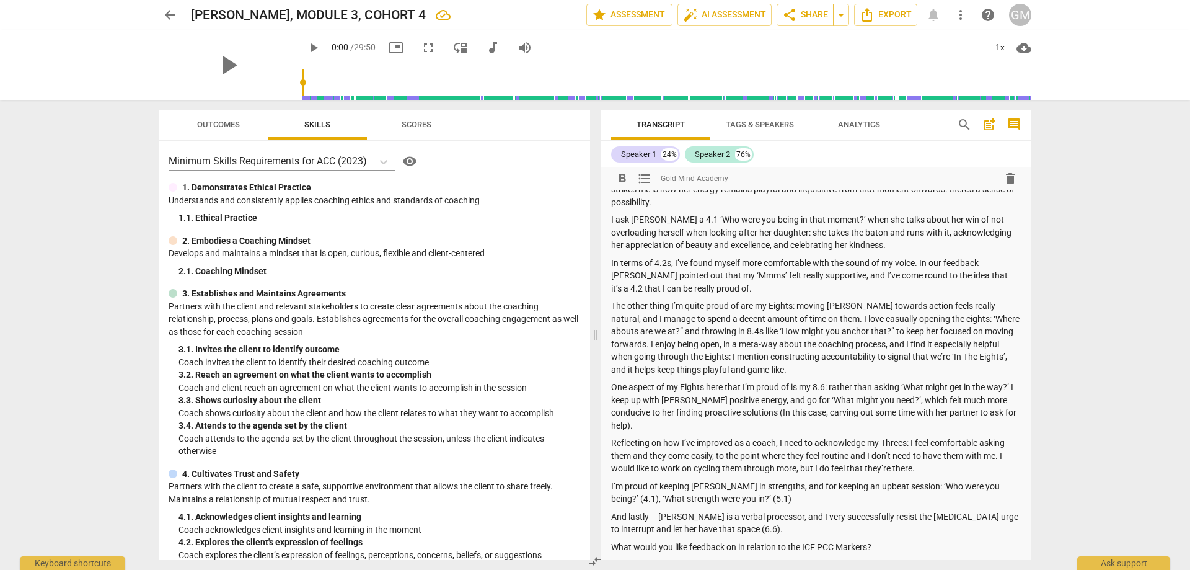
click at [714, 558] on p at bounding box center [816, 564] width 410 height 13
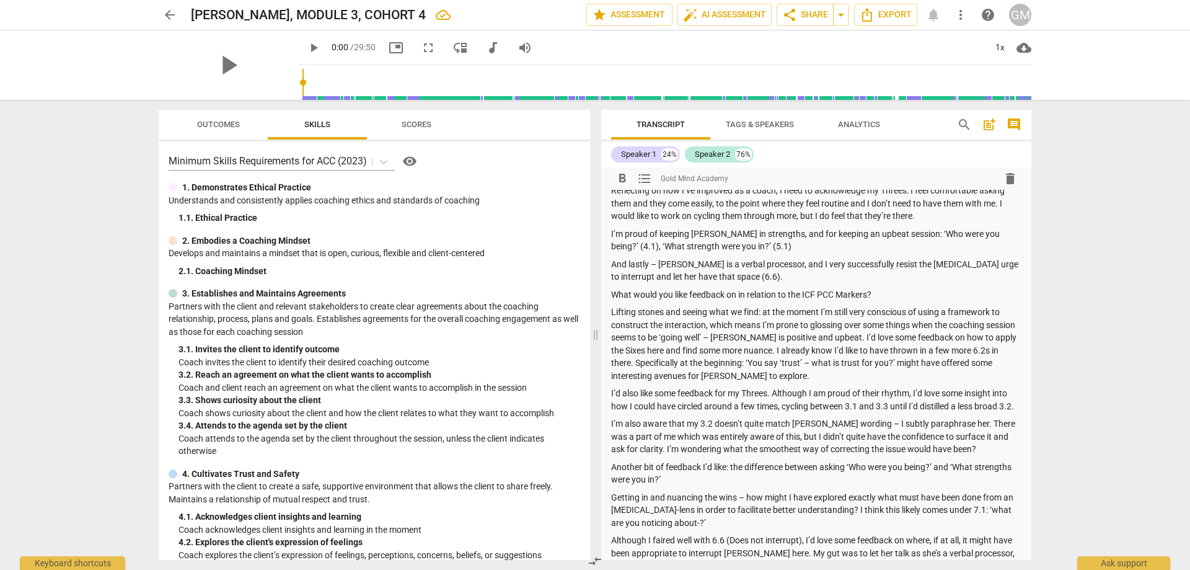
scroll to position [329, 0]
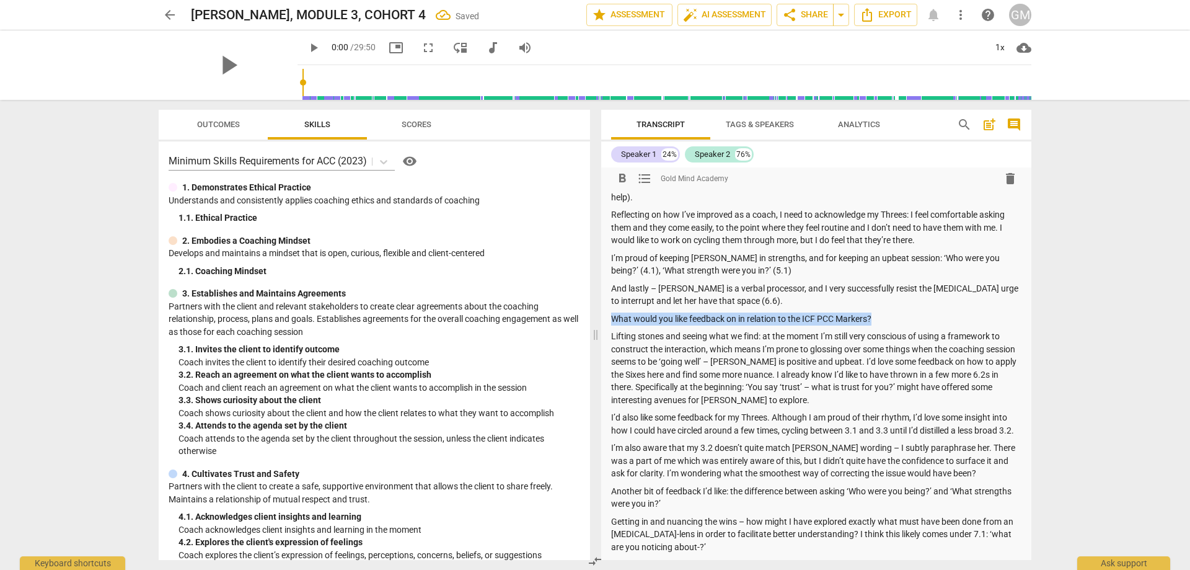
drag, startPoint x: 893, startPoint y: 308, endPoint x: 613, endPoint y: 306, distance: 280.2
click at [613, 312] on p "What would you like feedback on in relation to the ICF PCC Markers?" at bounding box center [816, 318] width 410 height 13
click at [625, 177] on span "format_bold" at bounding box center [622, 178] width 15 height 15
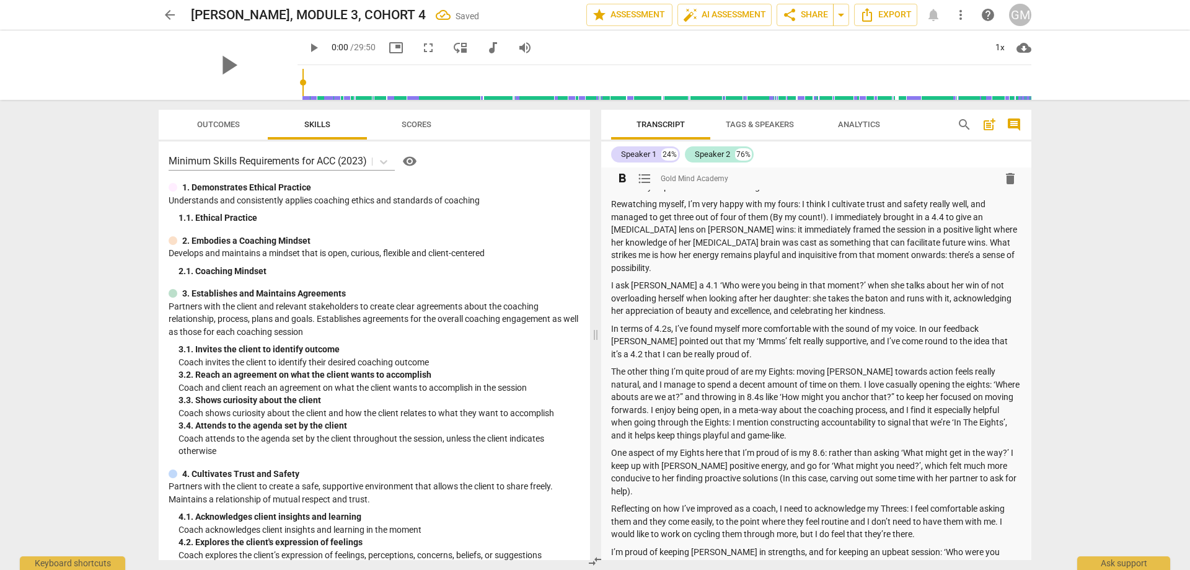
scroll to position [0, 0]
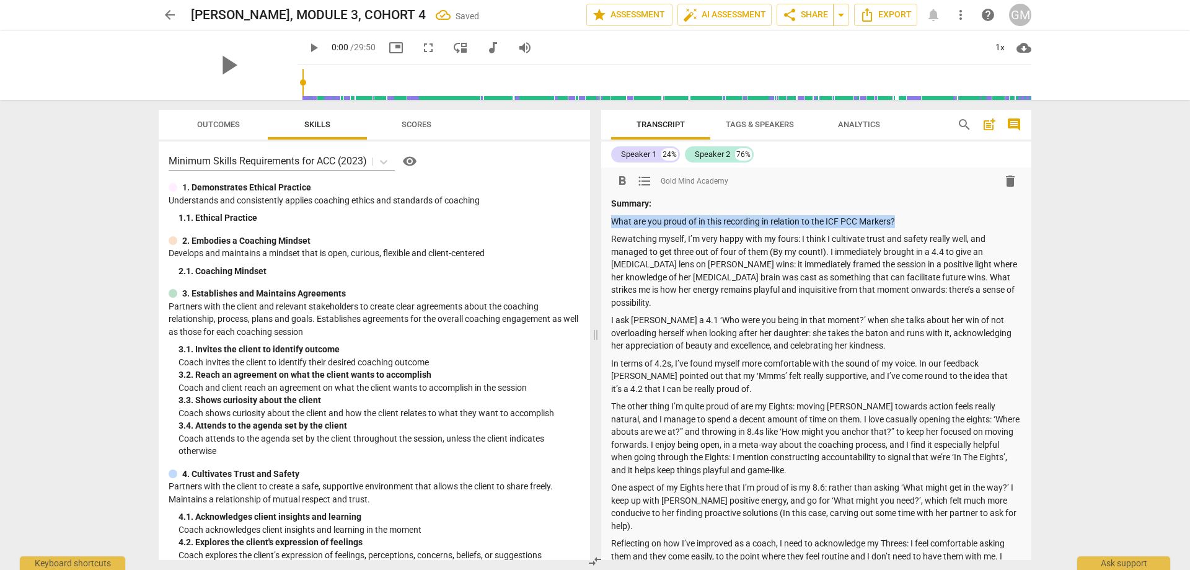
drag, startPoint x: 893, startPoint y: 219, endPoint x: 607, endPoint y: 222, distance: 285.8
click at [627, 182] on span "format_bold" at bounding box center [622, 181] width 15 height 15
click at [723, 288] on p "Rewatching myself, I’m very happy with my fours: I think I cultivate trust and …" at bounding box center [816, 270] width 410 height 76
click at [108, 285] on div "arrow_back [PERSON_NAME], MODULE 3, COHORT 4 Saved edit star Assessment auto_fi…" at bounding box center [595, 285] width 1190 height 570
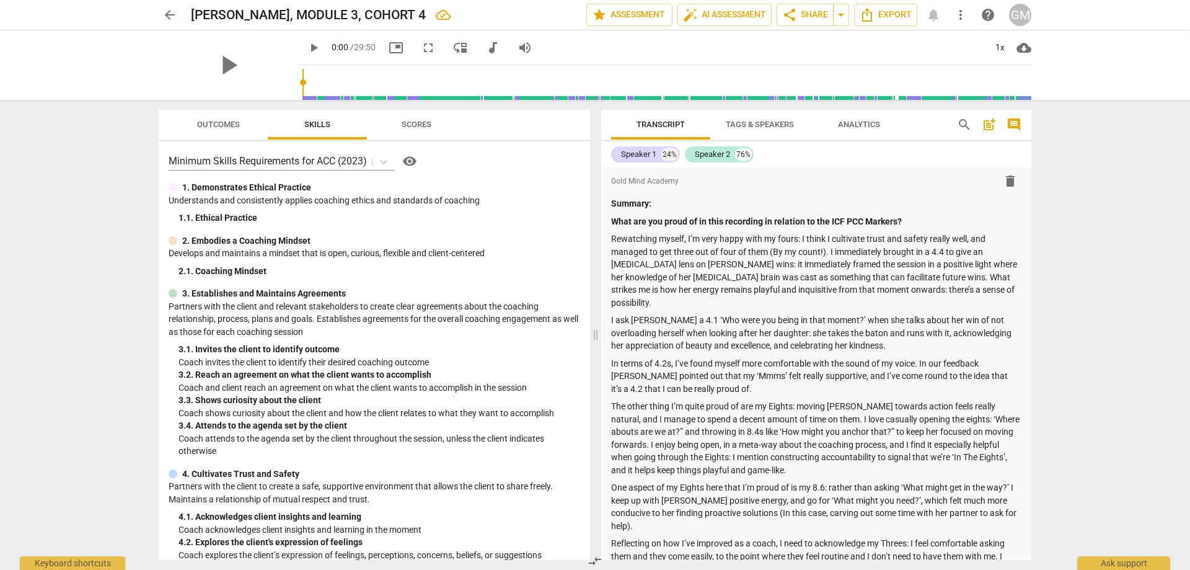
click at [169, 6] on button "arrow_back" at bounding box center [170, 15] width 22 height 22
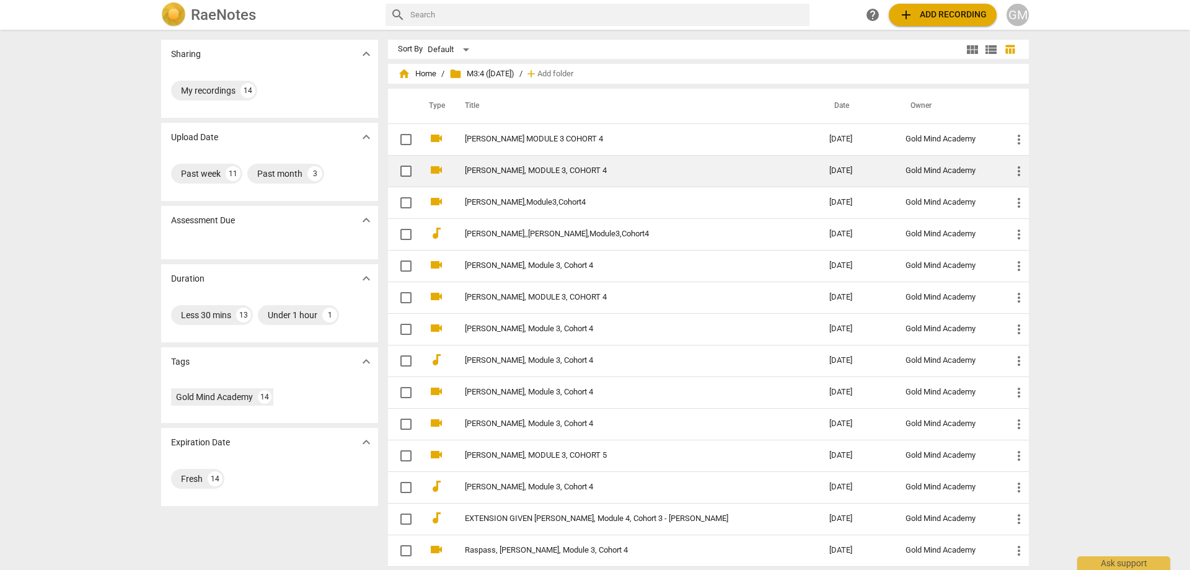
click at [611, 177] on td "[PERSON_NAME], MODULE 3, COHORT 4" at bounding box center [635, 171] width 370 height 32
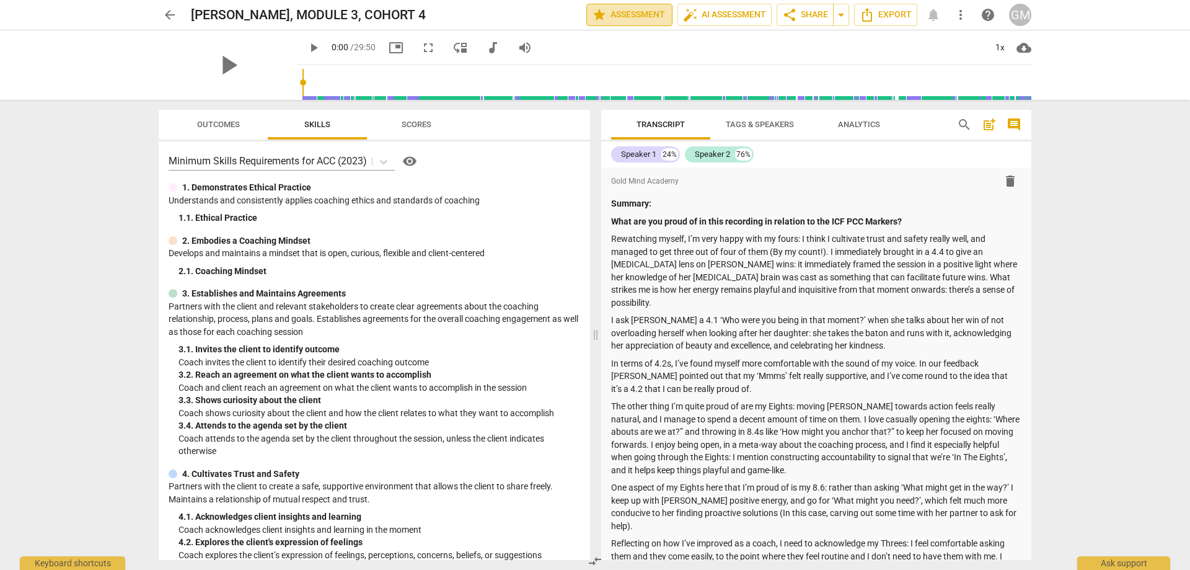
click at [633, 11] on span "star Assessment" at bounding box center [629, 14] width 75 height 15
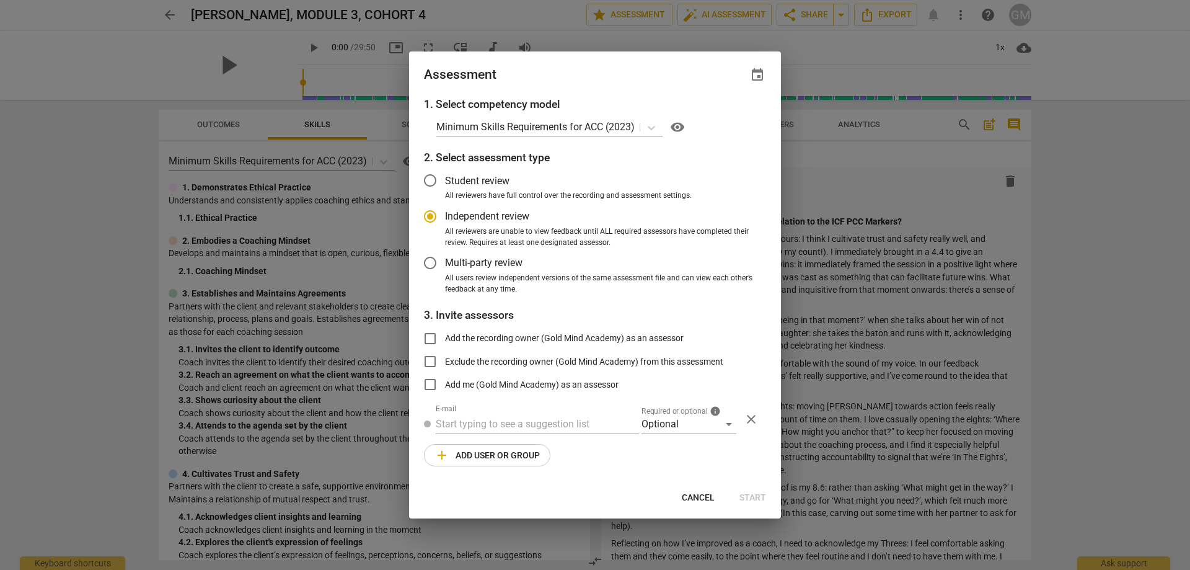
click at [500, 221] on span "Independent review" at bounding box center [487, 216] width 84 height 14
click at [445, 221] on input "Independent review" at bounding box center [430, 216] width 30 height 30
radio input "true"
click at [545, 428] on input "text" at bounding box center [537, 424] width 203 height 20
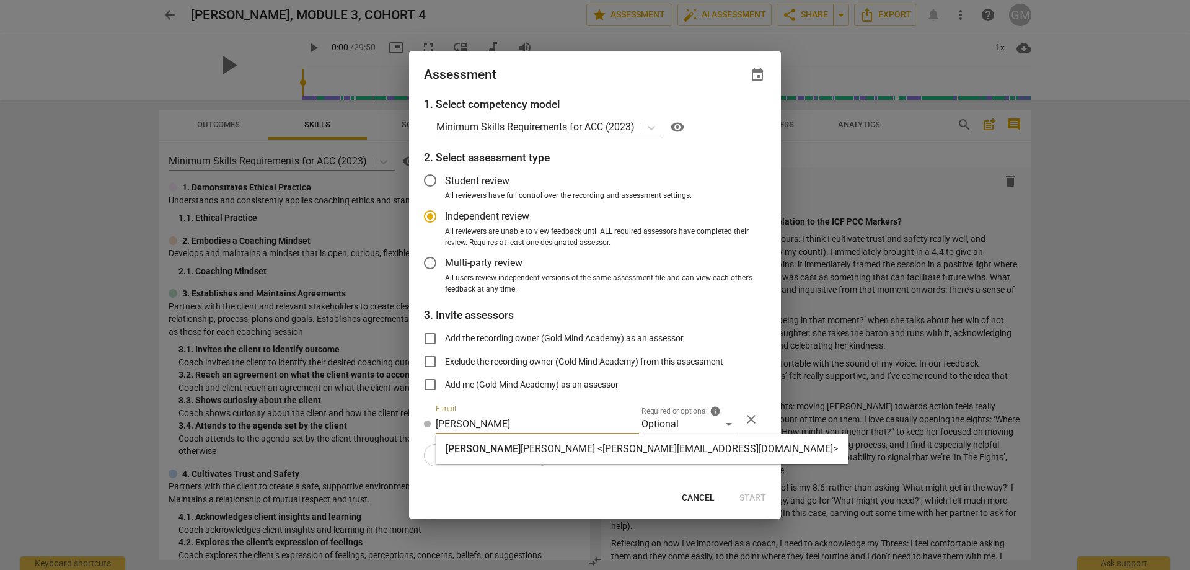
click at [574, 446] on strong "[PERSON_NAME] <[PERSON_NAME][EMAIL_ADDRESS][DOMAIN_NAME]>" at bounding box center [679, 449] width 317 height 12
type input "[PERSON_NAME] <[PERSON_NAME][EMAIL_ADDRESS][DOMAIN_NAME]>"
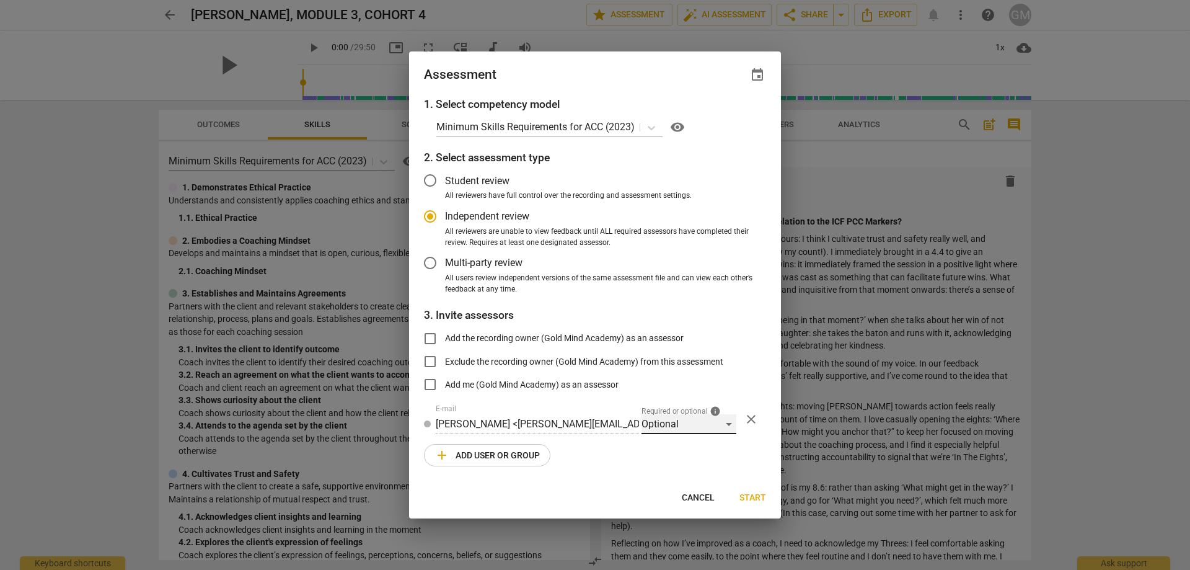
click at [660, 421] on div "Optional" at bounding box center [689, 424] width 95 height 20
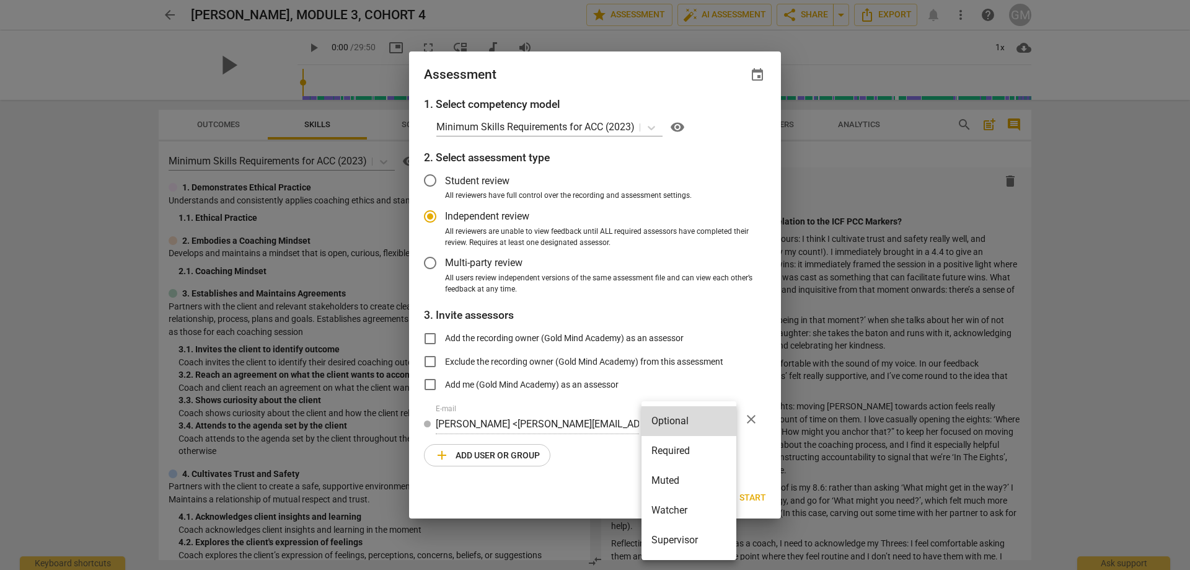
click at [676, 449] on li "Required" at bounding box center [689, 451] width 95 height 30
radio input "false"
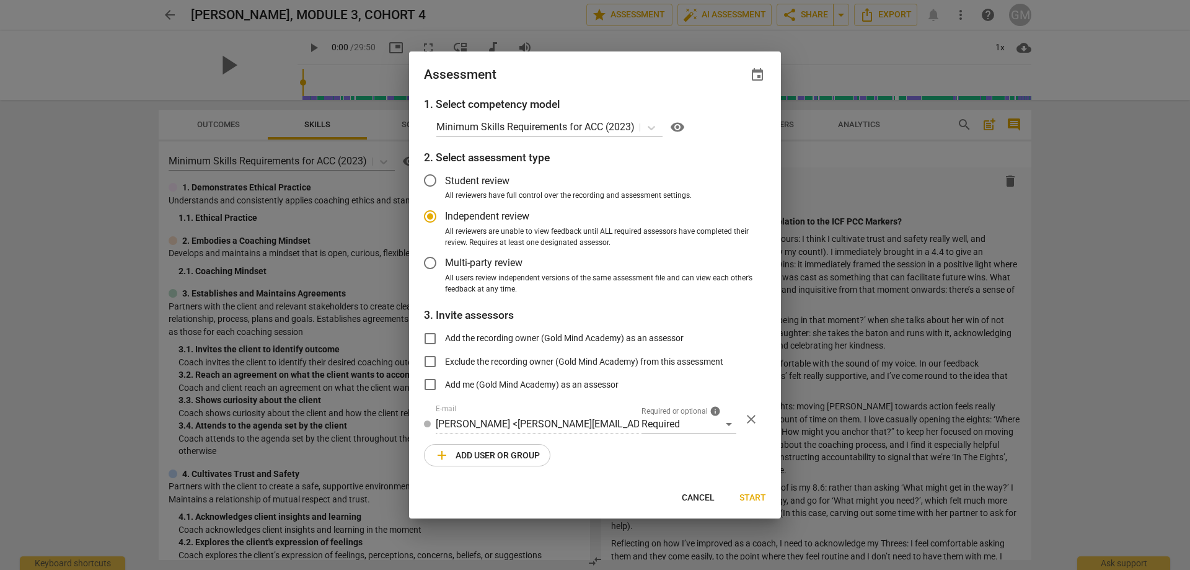
click at [611, 458] on div "1. Select competency model Minimum Skills Requirements for ACC (2023) visibilit…" at bounding box center [595, 289] width 372 height 386
click at [756, 75] on span "event" at bounding box center [757, 75] width 15 height 15
click at [721, 113] on input "date" at bounding box center [683, 117] width 87 height 18
type input "[DATE]"
click at [702, 291] on div at bounding box center [595, 285] width 1190 height 570
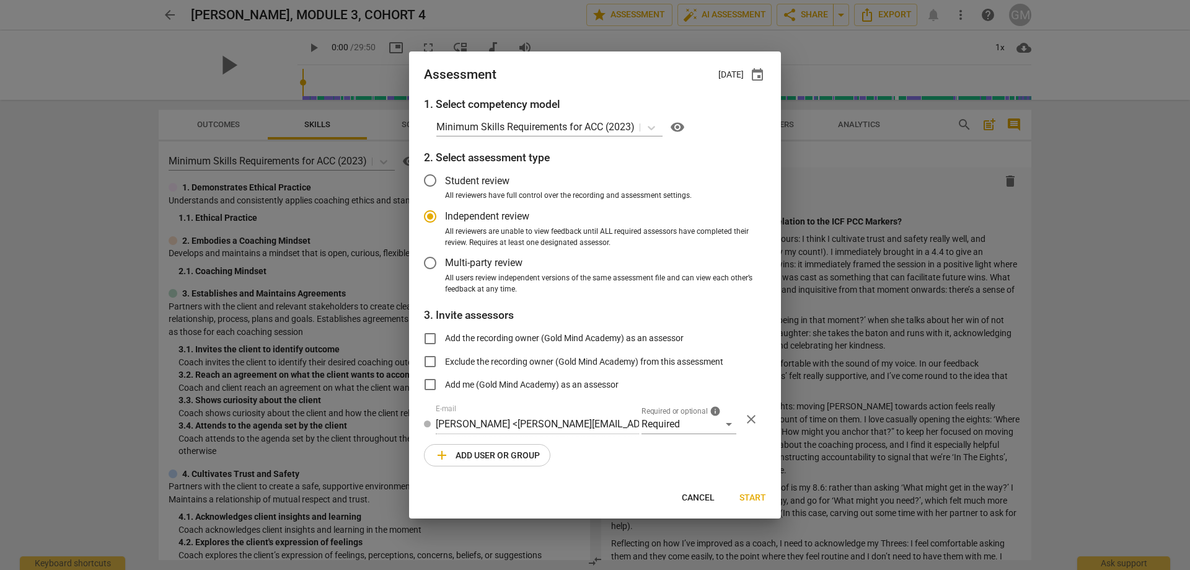
click at [639, 456] on div "1. Select competency model Minimum Skills Requirements for ACC (2023) visibilit…" at bounding box center [595, 289] width 372 height 386
click at [627, 454] on div "1. Select competency model Minimum Skills Requirements for ACC (2023) visibilit…" at bounding box center [595, 289] width 372 height 386
click at [642, 456] on div "1. Select competency model Minimum Skills Requirements for ACC (2023) visibilit…" at bounding box center [595, 289] width 372 height 386
click at [636, 456] on div "1. Select competency model Minimum Skills Requirements for ACC (2023) visibilit…" at bounding box center [595, 289] width 372 height 386
click at [650, 458] on div "1. Select competency model Minimum Skills Requirements for ACC (2023) visibilit…" at bounding box center [595, 289] width 372 height 386
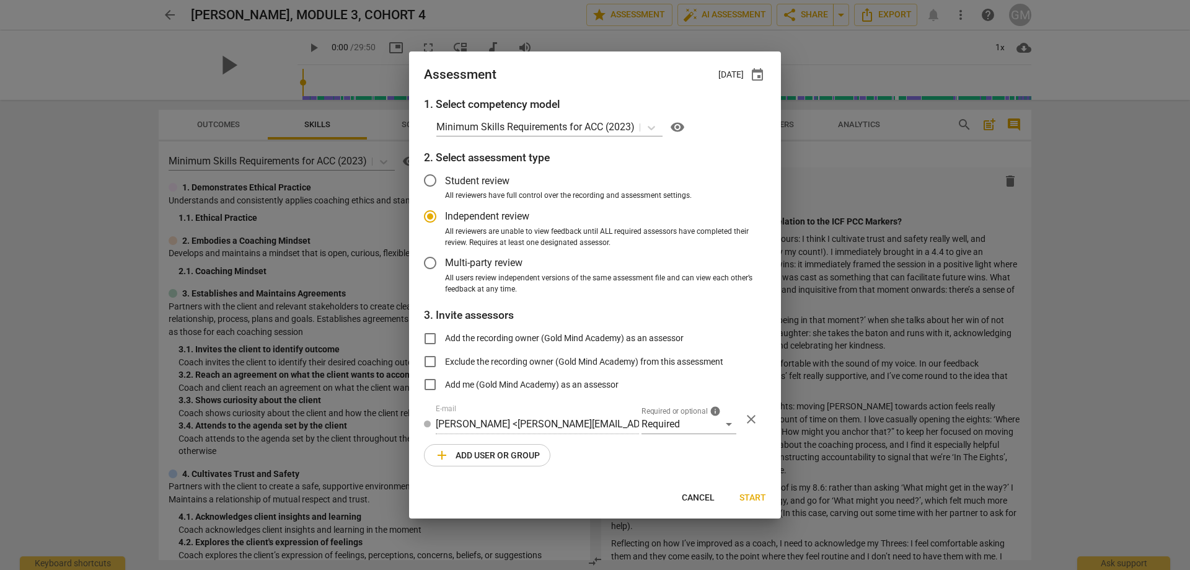
click at [636, 456] on div "1. Select competency model Minimum Skills Requirements for ACC (2023) visibilit…" at bounding box center [595, 289] width 372 height 386
click at [506, 448] on span "add Add user or group" at bounding box center [487, 455] width 105 height 15
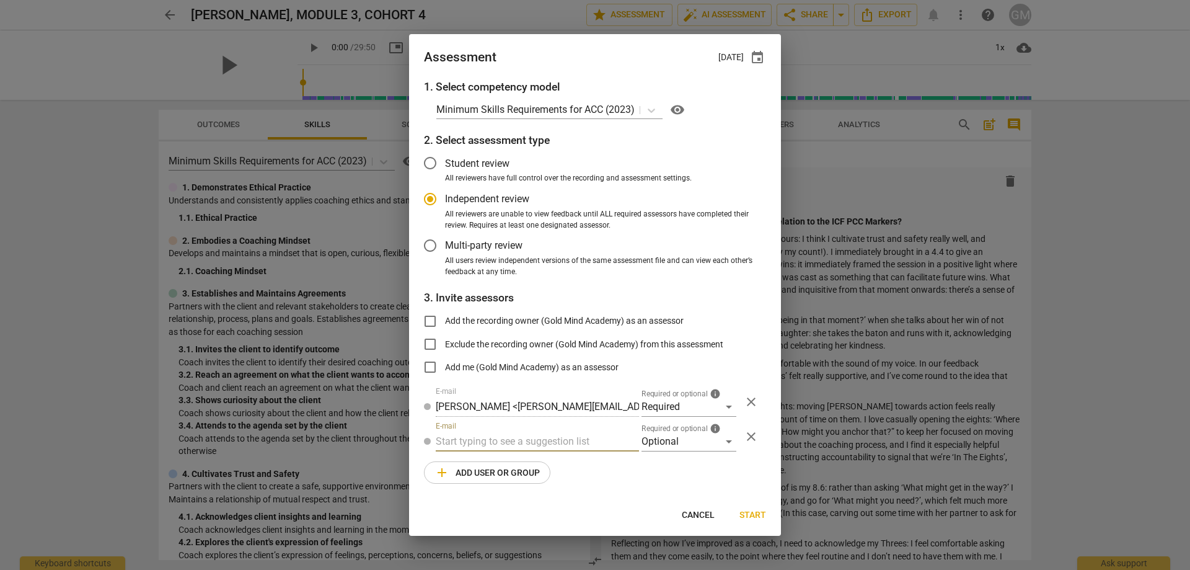
radio input "false"
click at [508, 440] on input "text" at bounding box center [537, 441] width 203 height 20
type input "[EMAIL_ADDRESS][DOMAIN_NAME]"
click at [650, 480] on div "1. Select competency model Minimum Skills Requirements for ACC (2023) visibilit…" at bounding box center [595, 289] width 372 height 420
click at [672, 441] on div "Optional" at bounding box center [689, 441] width 95 height 20
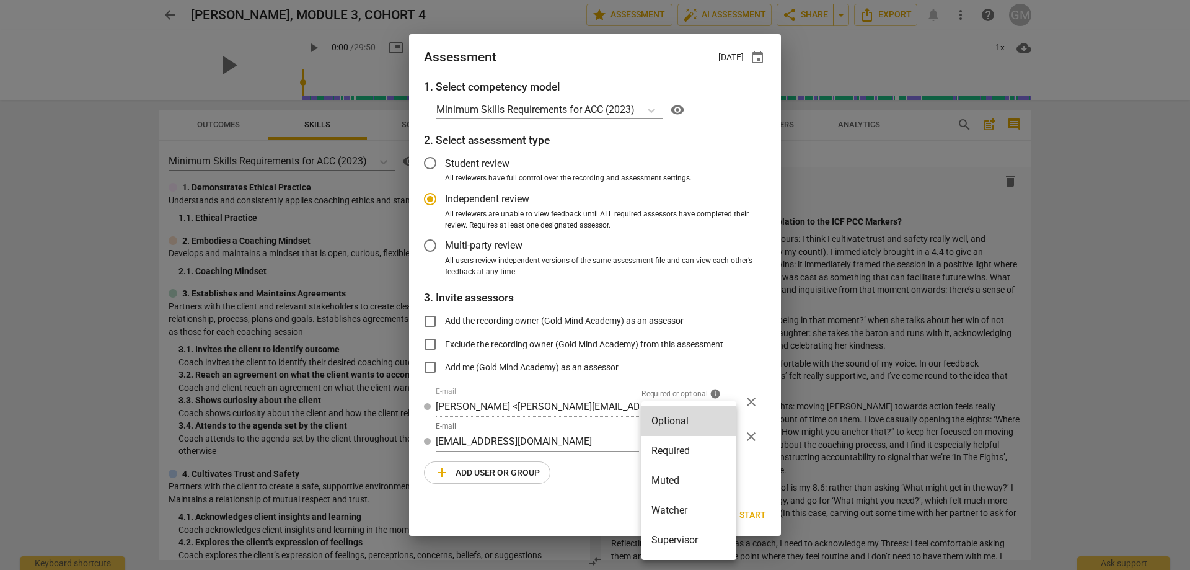
click at [681, 542] on li "Supervisor" at bounding box center [689, 540] width 95 height 30
radio input "false"
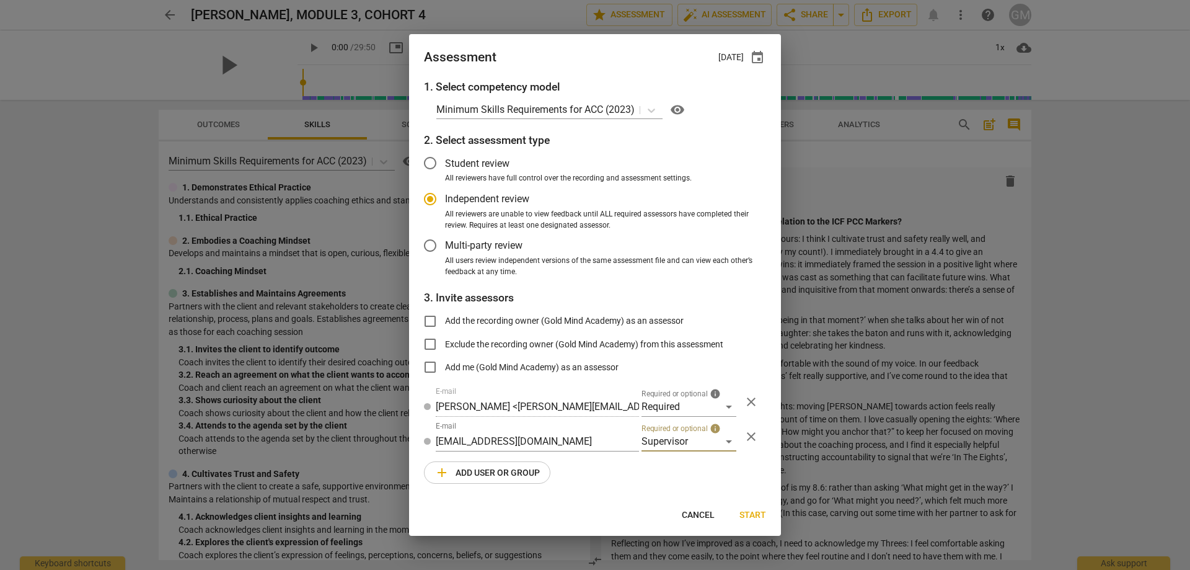
click at [635, 474] on div "1. Select competency model Minimum Skills Requirements for ACC (2023) visibilit…" at bounding box center [595, 289] width 372 height 420
click at [611, 477] on div "1. Select competency model Minimum Skills Requirements for ACC (2023) visibilit…" at bounding box center [595, 289] width 372 height 420
click at [608, 474] on div "1. Select competency model Minimum Skills Requirements for ACC (2023) visibilit…" at bounding box center [595, 289] width 372 height 420
click at [620, 478] on div "1. Select competency model Minimum Skills Requirements for ACC (2023) visibilit…" at bounding box center [595, 289] width 372 height 420
click at [612, 475] on div "1. Select competency model Minimum Skills Requirements for ACC (2023) visibilit…" at bounding box center [595, 289] width 372 height 420
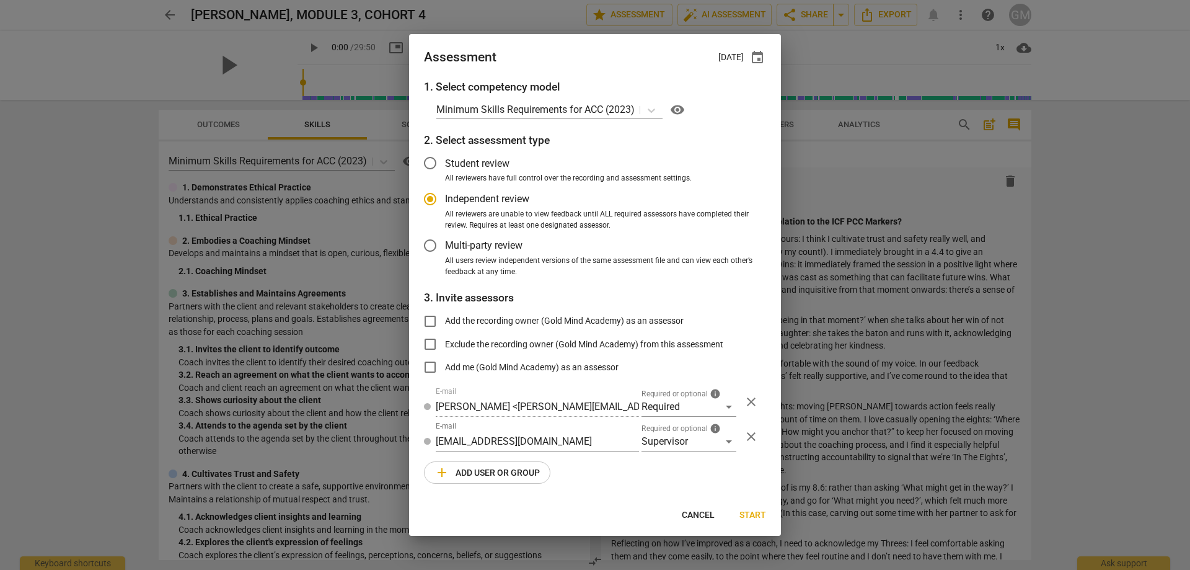
click at [480, 245] on span "Multi-party review" at bounding box center [483, 245] width 77 height 14
click at [445, 245] on input "Multi-party review" at bounding box center [430, 246] width 30 height 30
click at [691, 449] on div "Supervisor" at bounding box center [689, 441] width 95 height 20
click at [622, 482] on div at bounding box center [595, 285] width 1190 height 570
click at [635, 474] on div "1. Select competency model Minimum Skills Requirements for ACC (2023) visibilit…" at bounding box center [595, 289] width 372 height 420
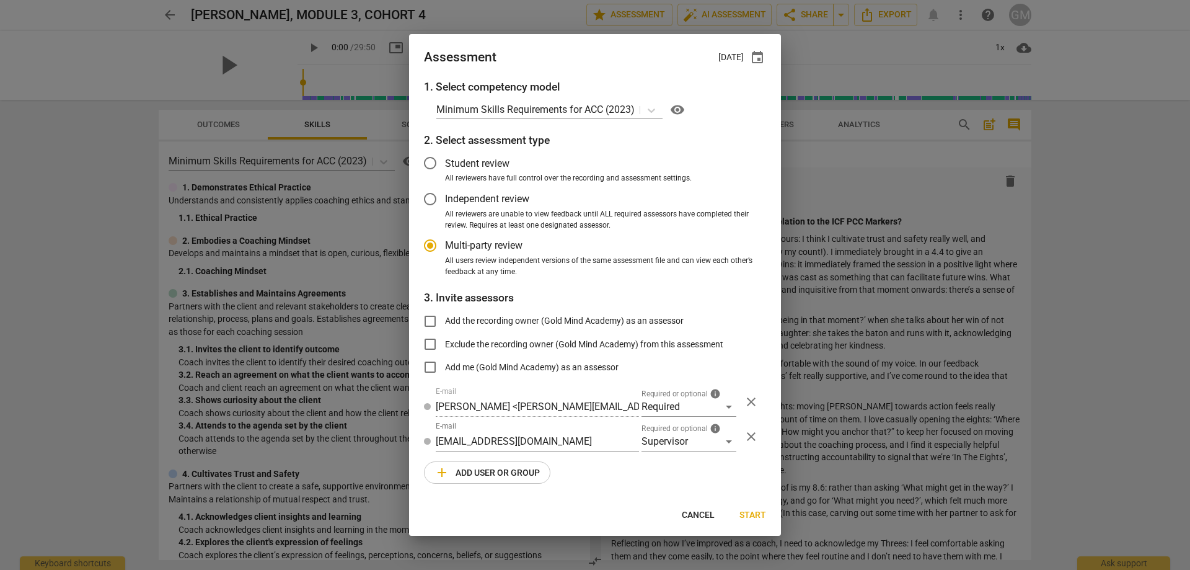
click at [616, 469] on div "1. Select competency model Minimum Skills Requirements for ACC (2023) visibilit…" at bounding box center [595, 289] width 372 height 420
click at [624, 472] on div "1. Select competency model Minimum Skills Requirements for ACC (2023) visibilit…" at bounding box center [595, 289] width 372 height 420
click at [616, 468] on div "1. Select competency model Minimum Skills Requirements for ACC (2023) visibilit…" at bounding box center [595, 289] width 372 height 420
click at [633, 471] on div "1. Select competency model Minimum Skills Requirements for ACC (2023) visibilit…" at bounding box center [595, 289] width 372 height 420
click at [684, 442] on div "Supervisor" at bounding box center [689, 441] width 95 height 20
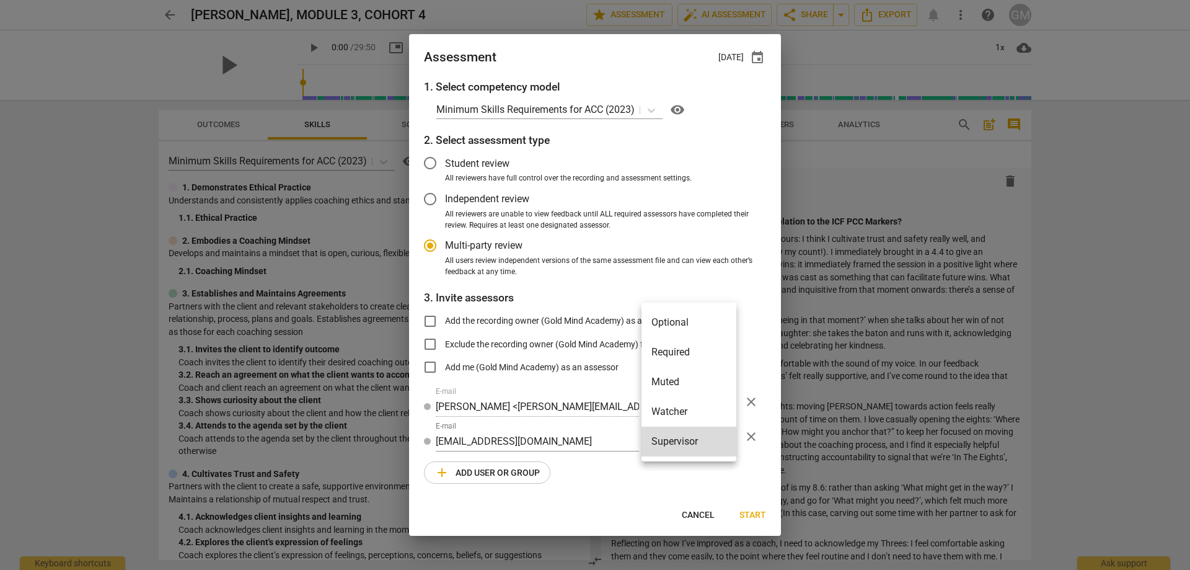
click at [617, 470] on div at bounding box center [595, 285] width 1190 height 570
click at [637, 470] on div "1. Select competency model Minimum Skills Requirements for ACC (2023) visibilit…" at bounding box center [595, 289] width 372 height 420
click at [658, 447] on div "Supervisor" at bounding box center [689, 441] width 95 height 20
click at [673, 322] on li "Optional" at bounding box center [689, 323] width 95 height 30
click at [688, 445] on div "Optional" at bounding box center [689, 441] width 95 height 20
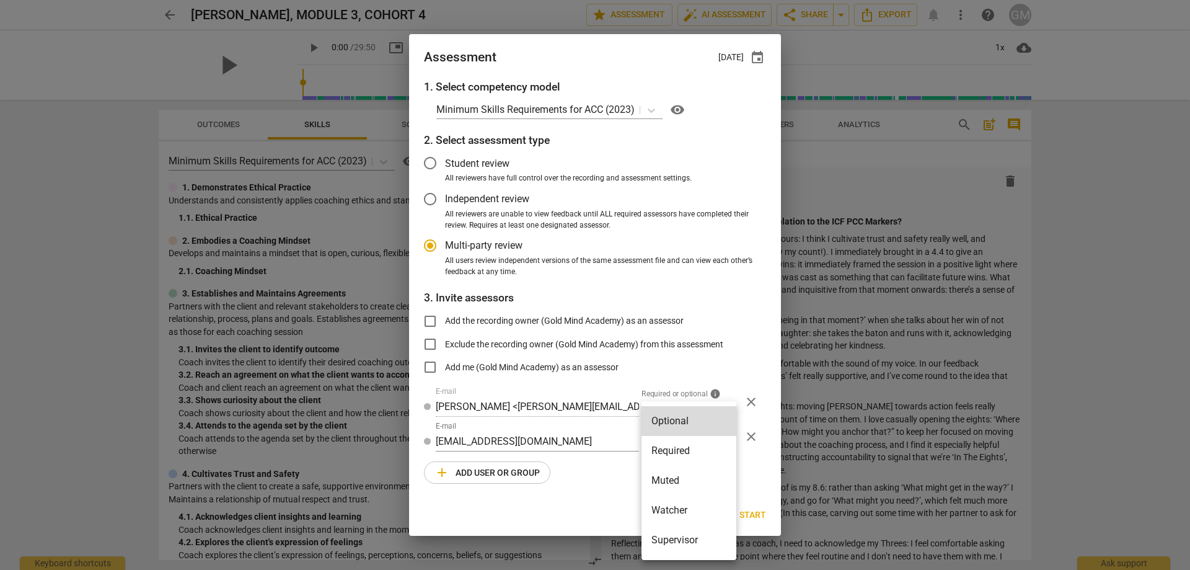
click at [684, 536] on li "Supervisor" at bounding box center [689, 540] width 95 height 30
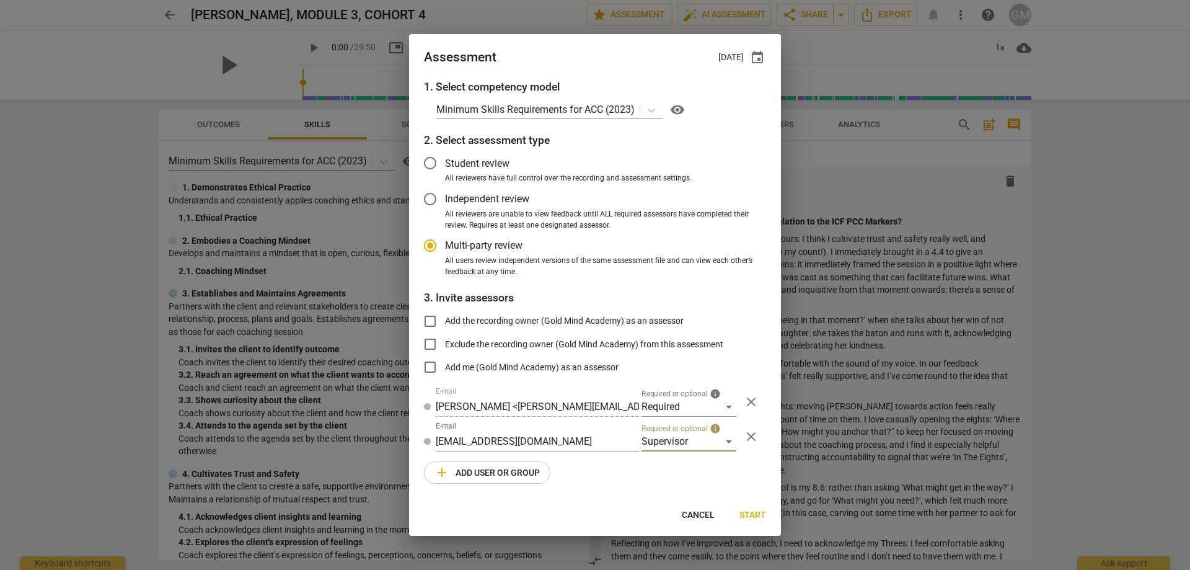
click at [609, 468] on div "1. Select competency model Minimum Skills Requirements for ACC (2023) visibilit…" at bounding box center [595, 289] width 372 height 420
click at [626, 477] on div "1. Select competency model Minimum Skills Requirements for ACC (2023) visibilit…" at bounding box center [595, 289] width 372 height 420
click at [614, 467] on div "1. Select competency model Minimum Skills Requirements for ACC (2023) visibilit…" at bounding box center [595, 289] width 372 height 420
click at [751, 515] on span "Start" at bounding box center [753, 515] width 27 height 12
radio input "false"
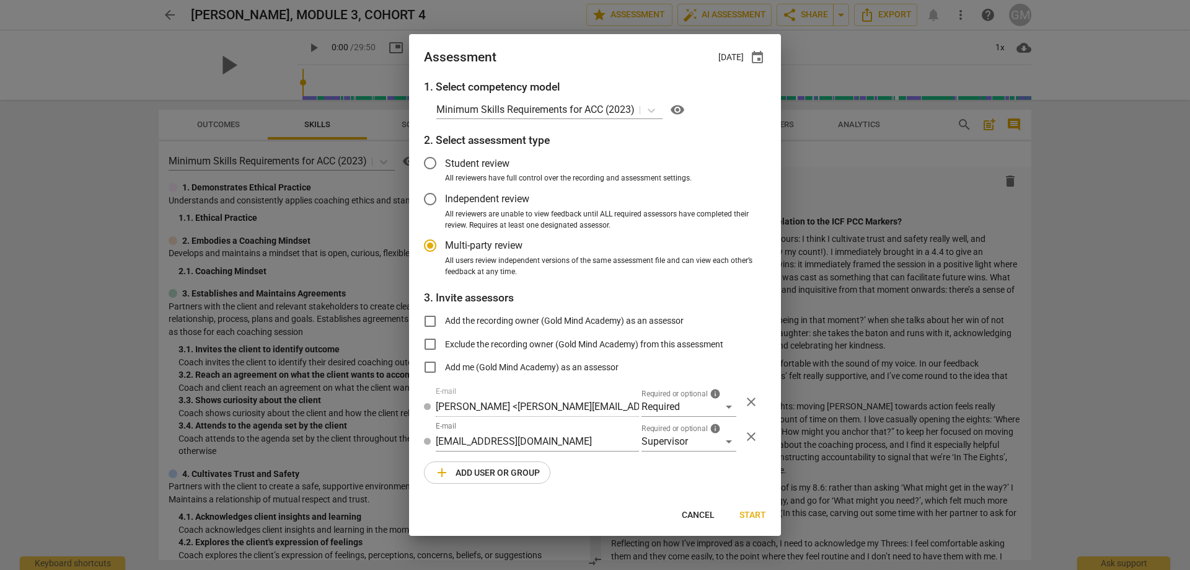
type input "Gold Mind Academy <[EMAIL_ADDRESS][DOMAIN_NAME]>"
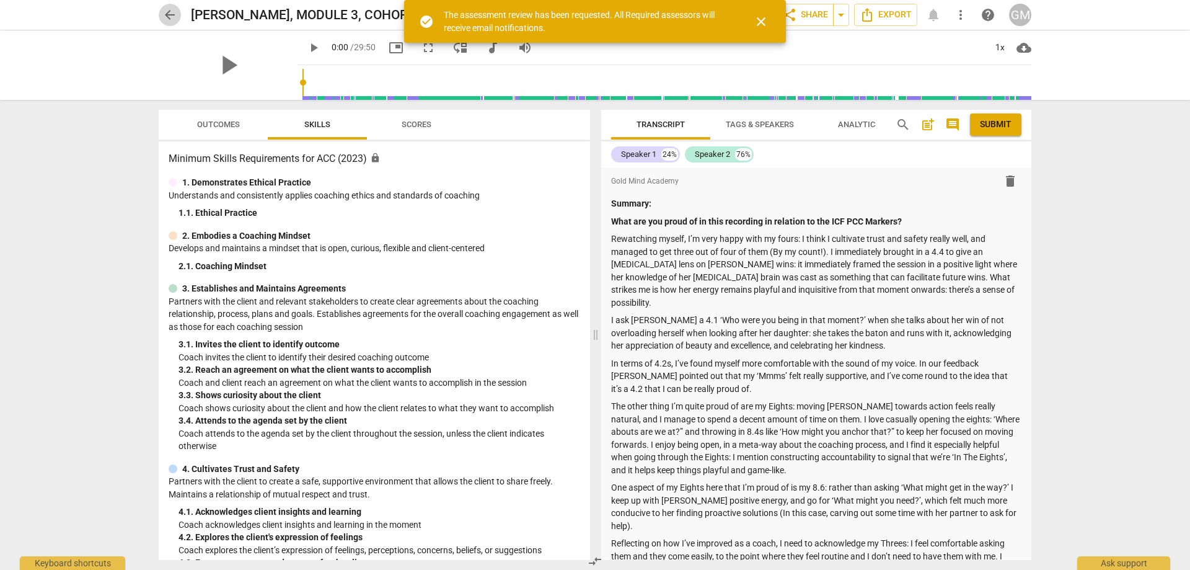
click at [165, 16] on span "arrow_back" at bounding box center [169, 14] width 15 height 15
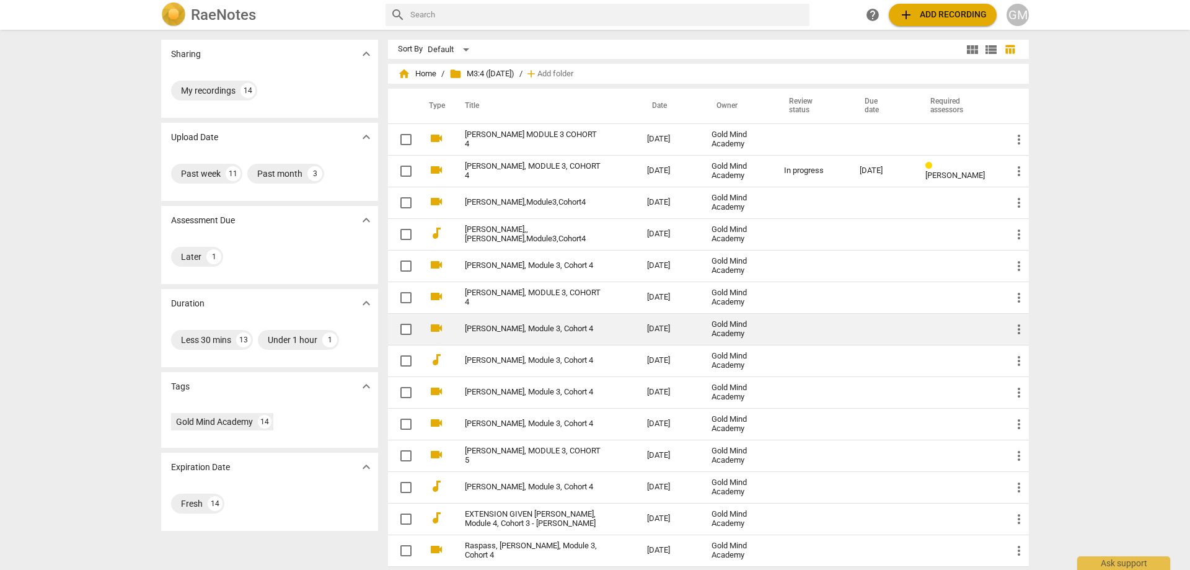
click at [553, 327] on link "[PERSON_NAME], Module 3, Cohort 4" at bounding box center [534, 328] width 138 height 9
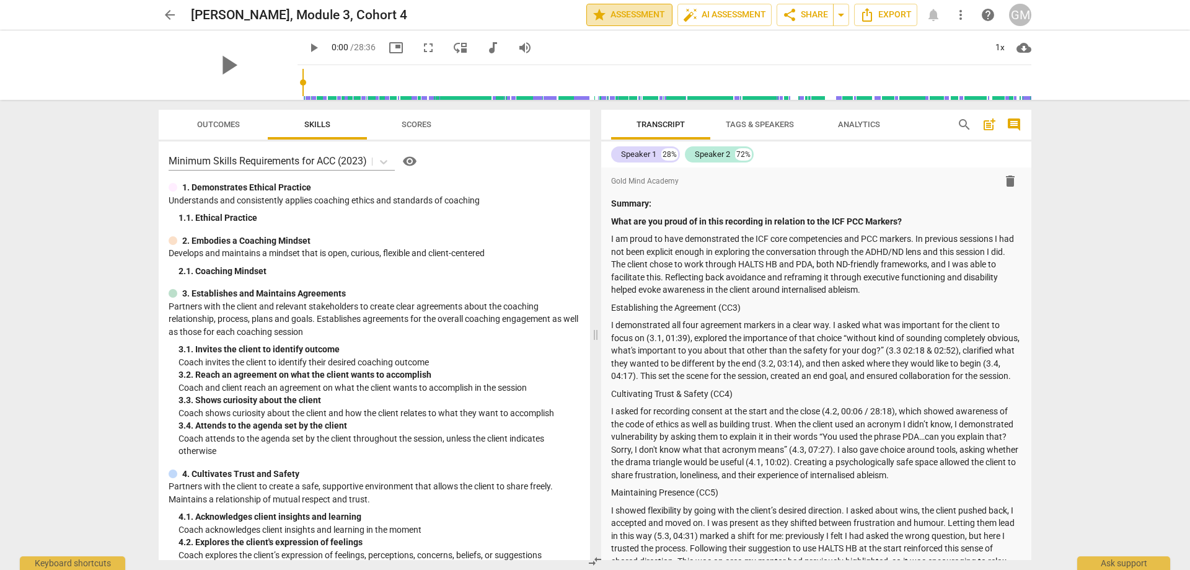
click at [626, 12] on span "star Assessment" at bounding box center [629, 14] width 75 height 15
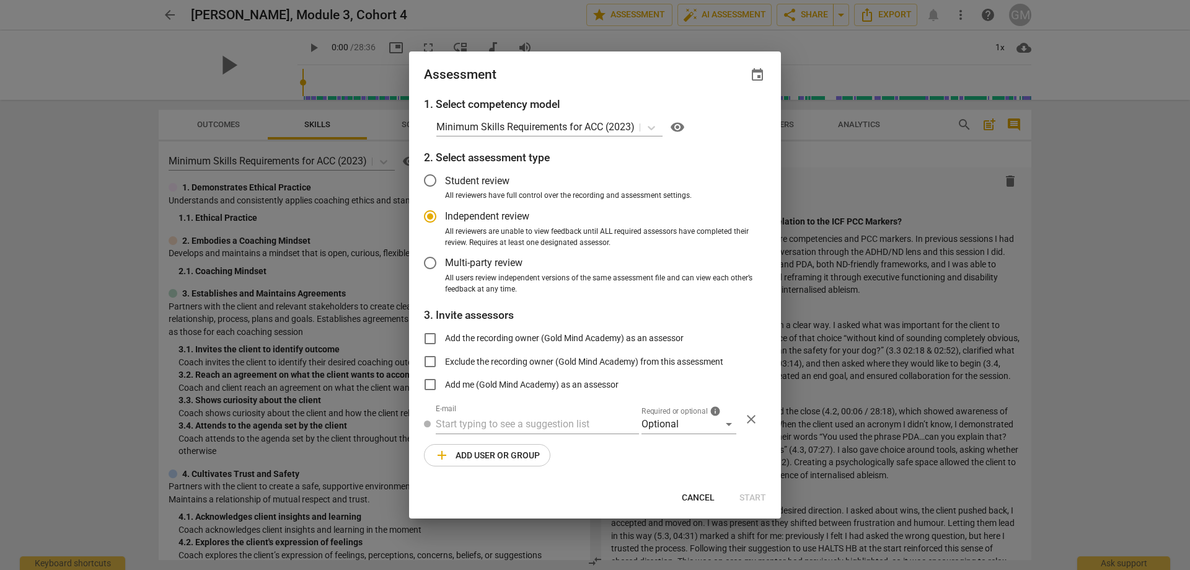
radio input "false"
click at [485, 265] on span "Multi-party review" at bounding box center [483, 262] width 77 height 14
click at [445, 265] on input "Multi-party review" at bounding box center [430, 263] width 30 height 30
radio input "false"
click at [526, 414] on input "text" at bounding box center [537, 424] width 203 height 20
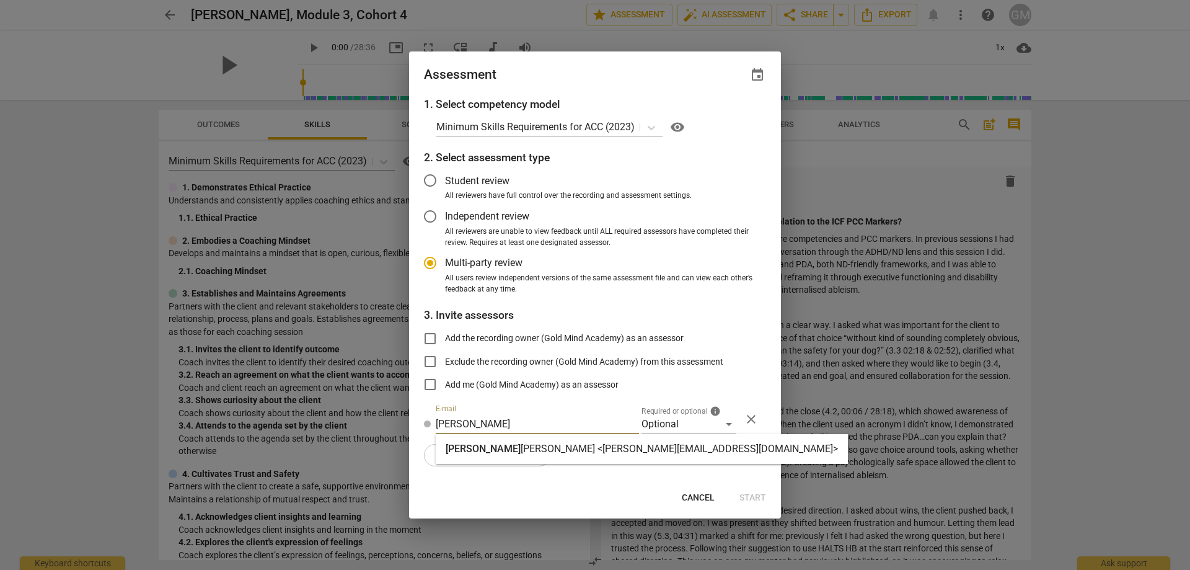
type input "[PERSON_NAME]"
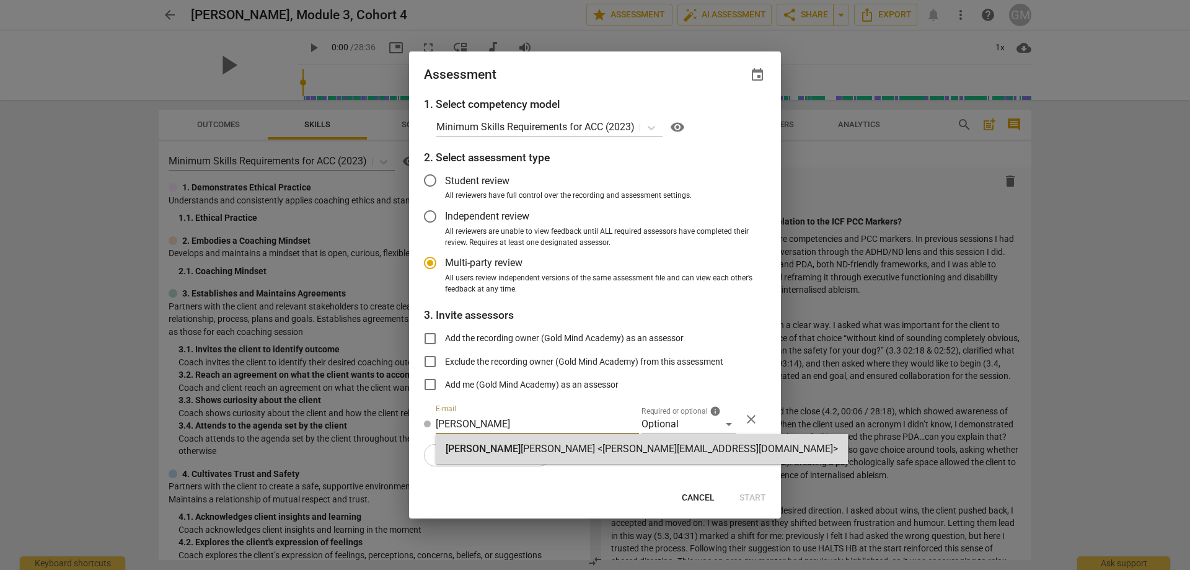
drag, startPoint x: 536, startPoint y: 451, endPoint x: 555, endPoint y: 451, distance: 18.6
click at [534, 451] on strong "[PERSON_NAME] <[PERSON_NAME][EMAIL_ADDRESS][DOMAIN_NAME]>" at bounding box center [679, 449] width 317 height 12
radio input "false"
type input "[PERSON_NAME] <[PERSON_NAME][EMAIL_ADDRESS][DOMAIN_NAME]>"
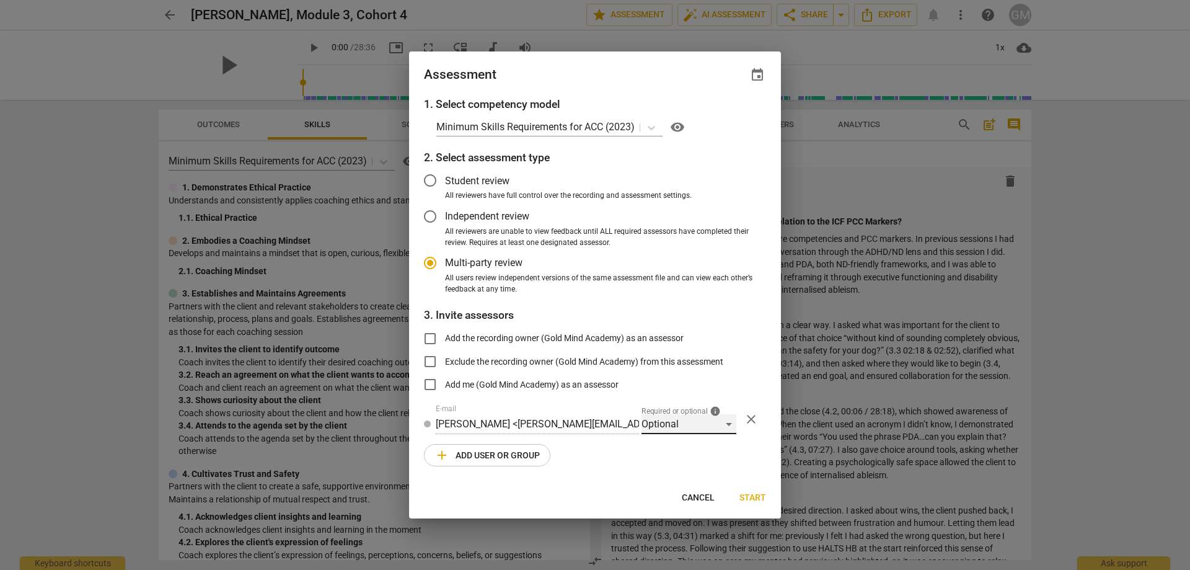
click at [644, 429] on div "Optional" at bounding box center [689, 424] width 95 height 20
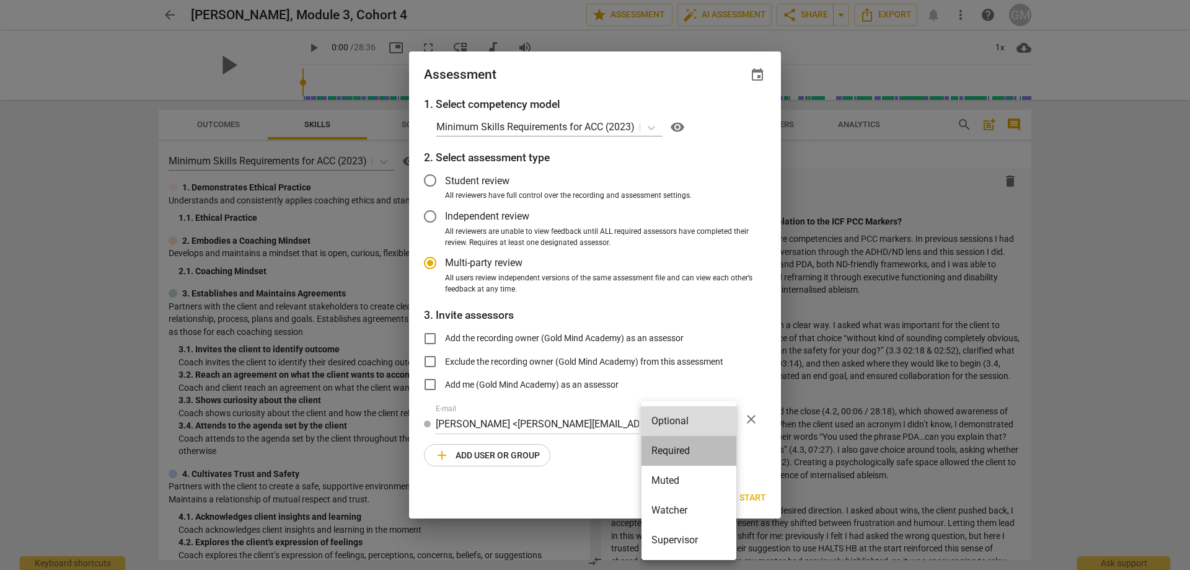
click at [679, 455] on li "Required" at bounding box center [689, 451] width 95 height 30
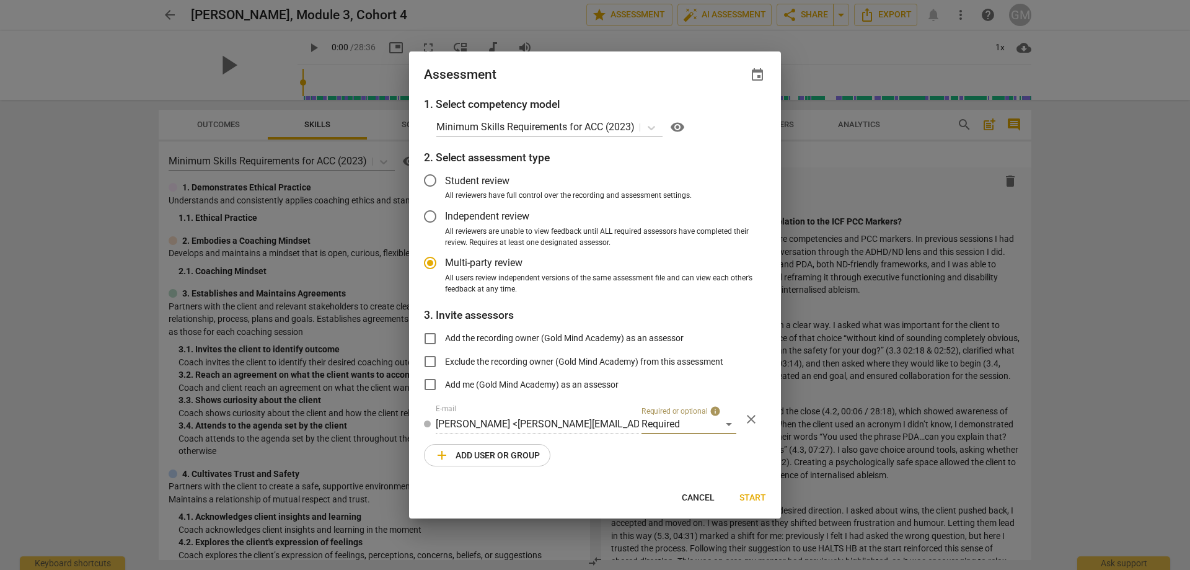
click at [631, 456] on div "1. Select competency model Minimum Skills Requirements for ACC (2023) visibilit…" at bounding box center [595, 289] width 372 height 386
click at [513, 449] on span "add Add user or group" at bounding box center [487, 455] width 105 height 15
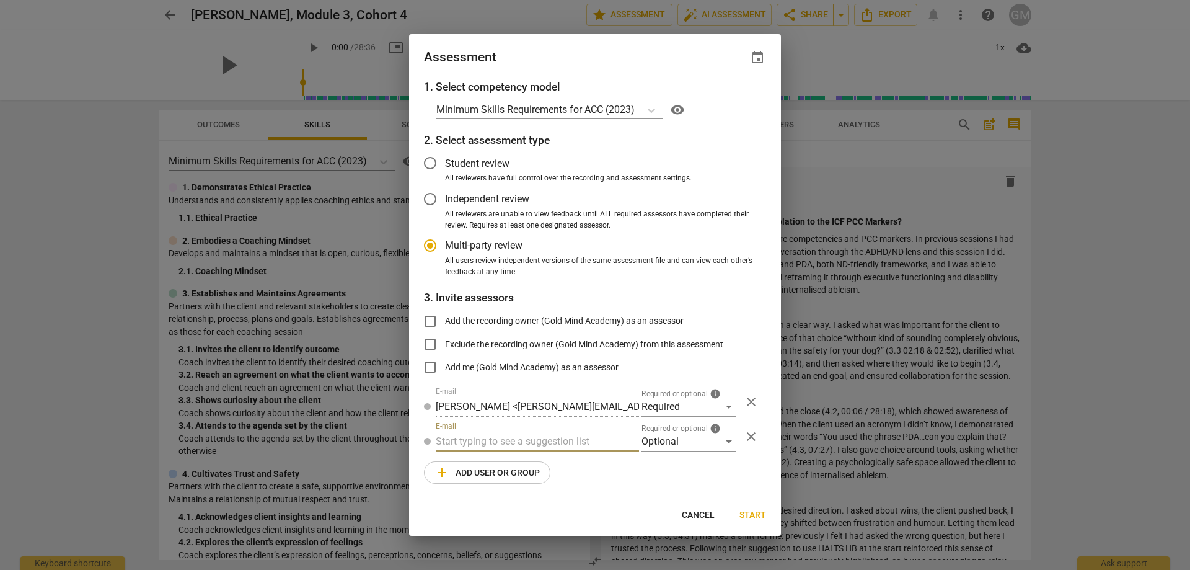
radio input "false"
click at [529, 440] on input "text" at bounding box center [537, 441] width 203 height 20
type input "[EMAIL_ADDRESS][DOMAIN_NAME]"
click at [694, 443] on div "Optional" at bounding box center [689, 441] width 95 height 20
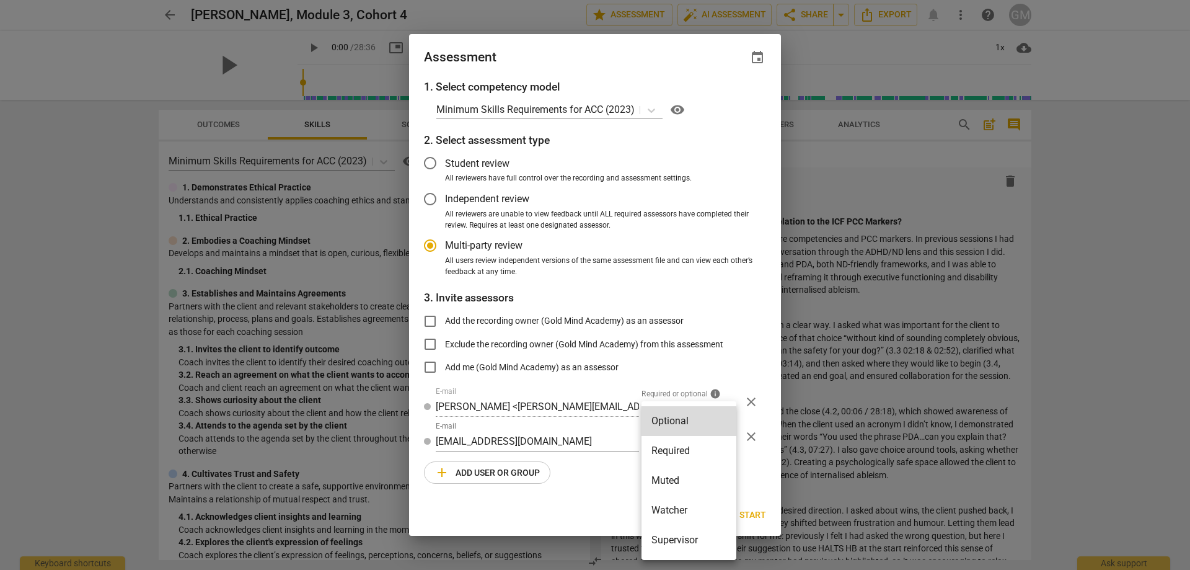
click at [684, 535] on li "Supervisor" at bounding box center [689, 540] width 95 height 30
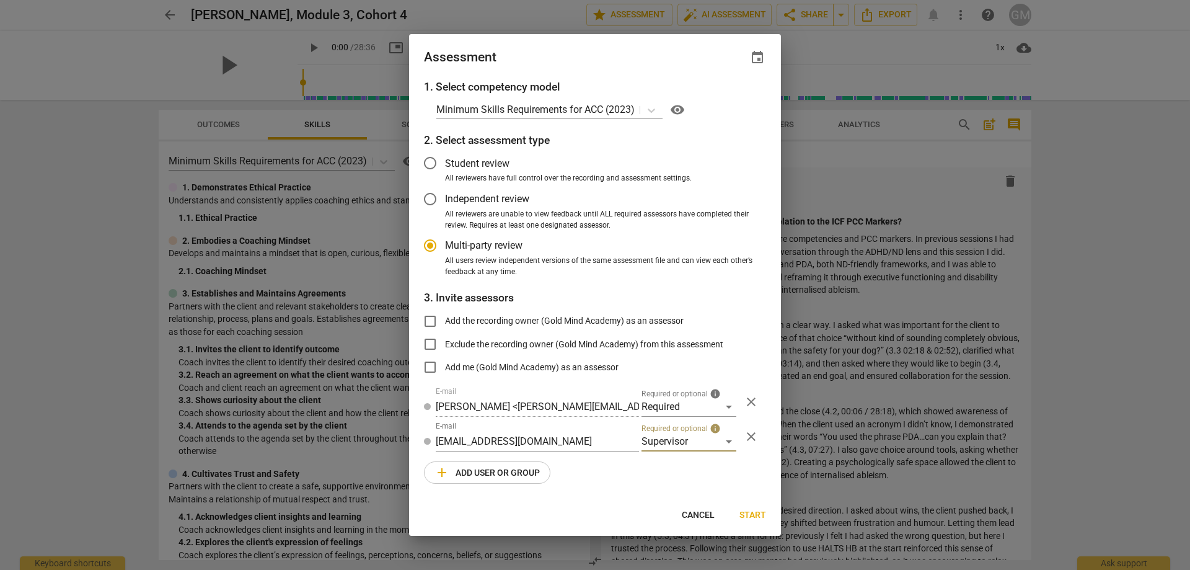
click at [606, 476] on div "1. Select competency model Minimum Skills Requirements for ACC (2023) visibilit…" at bounding box center [595, 289] width 372 height 420
click at [753, 60] on span "event" at bounding box center [757, 57] width 15 height 15
click at [729, 96] on span "close" at bounding box center [742, 93] width 30 height 15
radio input "false"
click at [743, 63] on div "Assessment event" at bounding box center [595, 57] width 342 height 17
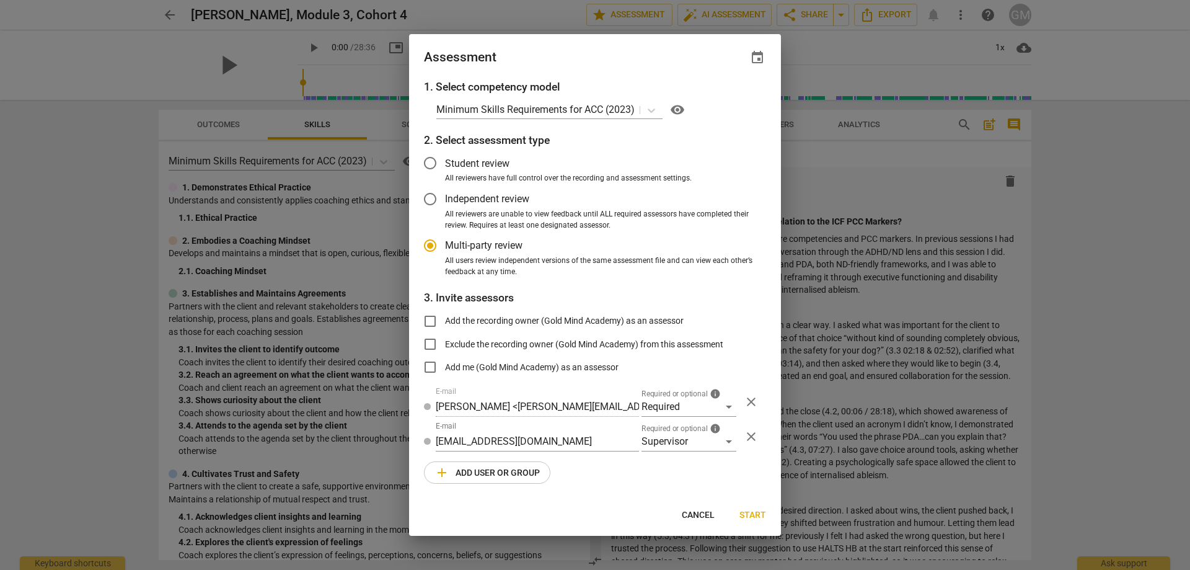
click at [755, 58] on span "event" at bounding box center [757, 57] width 15 height 15
click at [721, 102] on input "date" at bounding box center [683, 100] width 87 height 18
type input "[DATE]"
click at [629, 472] on div at bounding box center [595, 285] width 1190 height 570
click at [620, 473] on div "1. Select competency model Minimum Skills Requirements for ACC (2023) visibilit…" at bounding box center [595, 289] width 372 height 420
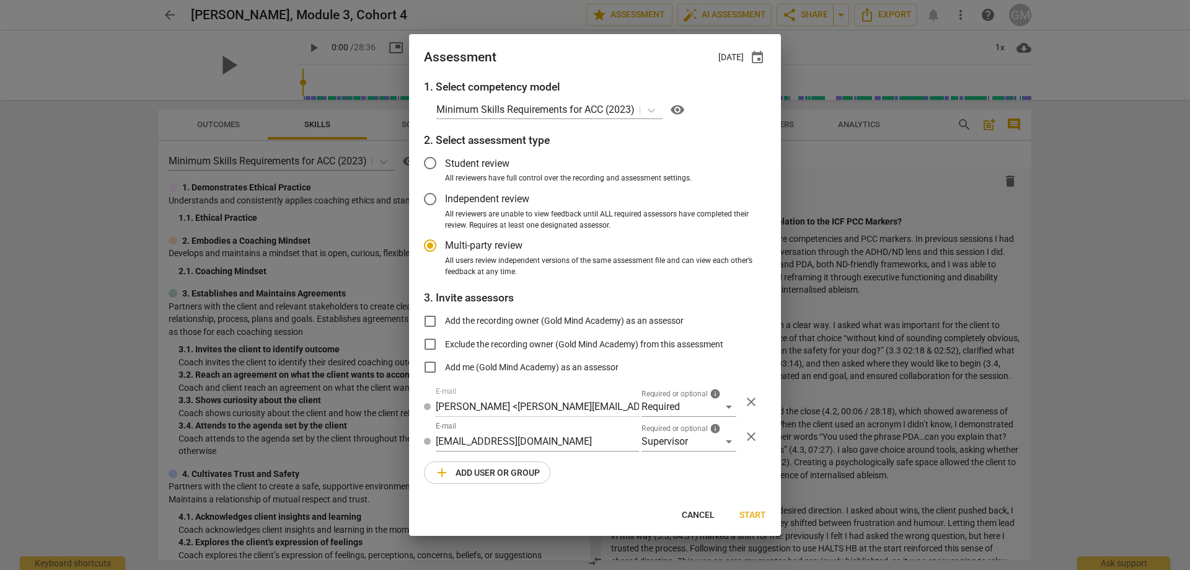
click at [644, 473] on div "1. Select competency model Minimum Skills Requirements for ACC (2023) visibilit…" at bounding box center [595, 289] width 372 height 420
click at [632, 473] on div "1. Select competency model Minimum Skills Requirements for ACC (2023) visibilit…" at bounding box center [595, 289] width 372 height 420
click at [646, 473] on div "1. Select competency model Minimum Skills Requirements for ACC (2023) visibilit…" at bounding box center [595, 289] width 372 height 420
click at [637, 473] on div "1. Select competency model Minimum Skills Requirements for ACC (2023) visibilit…" at bounding box center [595, 289] width 372 height 420
click at [653, 474] on div "1. Select competency model Minimum Skills Requirements for ACC (2023) visibilit…" at bounding box center [595, 289] width 372 height 420
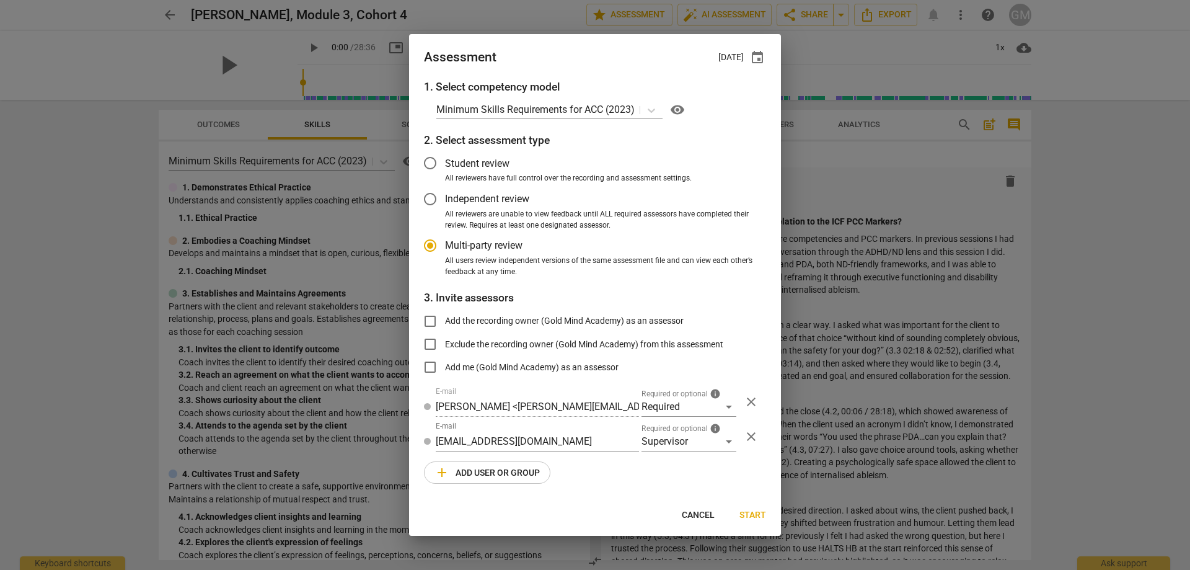
click at [746, 511] on span "Start" at bounding box center [753, 515] width 27 height 12
radio input "false"
type input "Gold Mind Academy <[EMAIL_ADDRESS][DOMAIN_NAME]>"
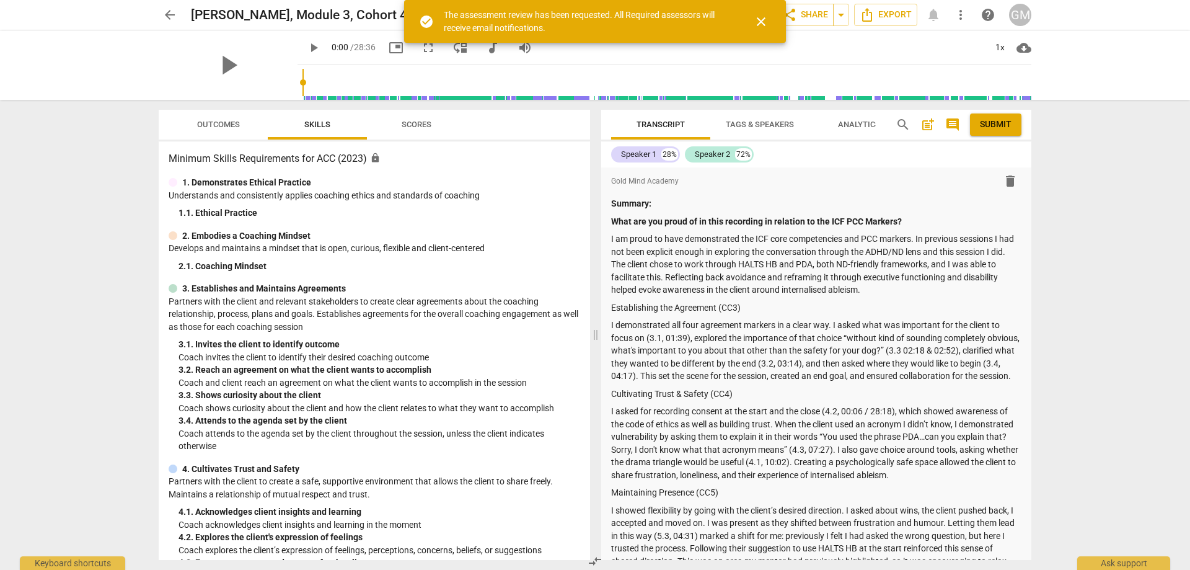
click at [81, 266] on div "arrow_back [PERSON_NAME], Module 3, Cohort 4 edit star Assessment arrow_drop_do…" at bounding box center [595, 285] width 1190 height 570
click at [86, 248] on div "arrow_back [PERSON_NAME], Module 3, Cohort 4 edit star Assessment arrow_drop_do…" at bounding box center [595, 285] width 1190 height 570
click at [79, 270] on div "arrow_back [PERSON_NAME], Module 3, Cohort 4 edit star Assessment arrow_drop_do…" at bounding box center [595, 285] width 1190 height 570
click at [103, 277] on div "arrow_back [PERSON_NAME], Module 3, Cohort 4 edit star Assessment arrow_drop_do…" at bounding box center [595, 285] width 1190 height 570
click at [173, 16] on span "arrow_back" at bounding box center [169, 14] width 15 height 15
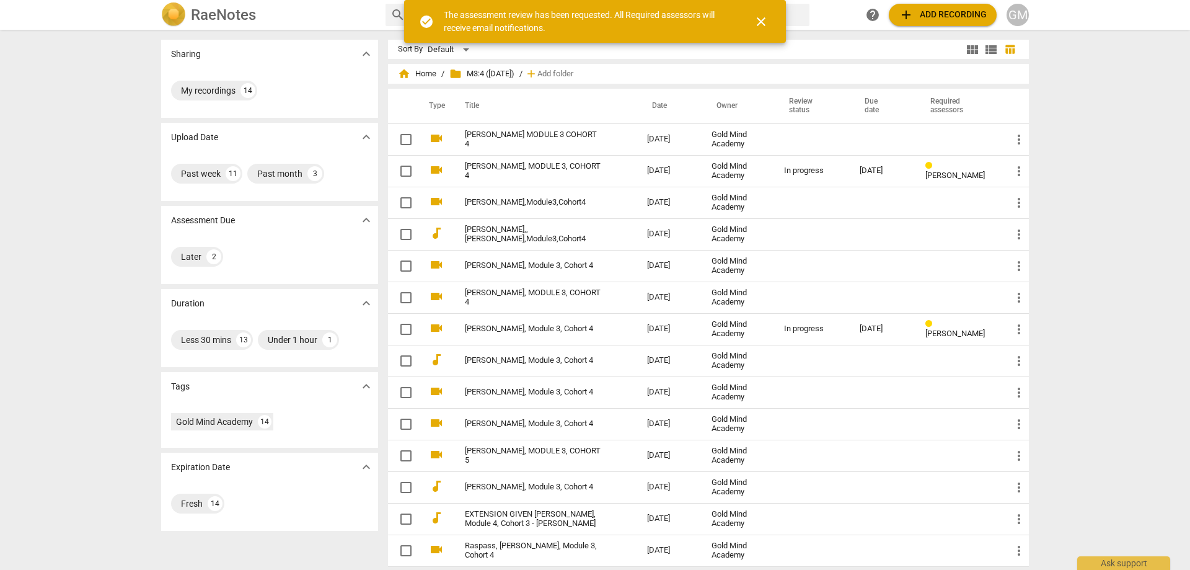
click at [97, 236] on div "Sharing expand_more My recordings 14 Upload Date expand_more Past week 11 Past …" at bounding box center [595, 300] width 1190 height 539
click at [131, 202] on div "Sharing expand_more My recordings 14 Upload Date expand_more Past week 11 Past …" at bounding box center [595, 300] width 1190 height 539
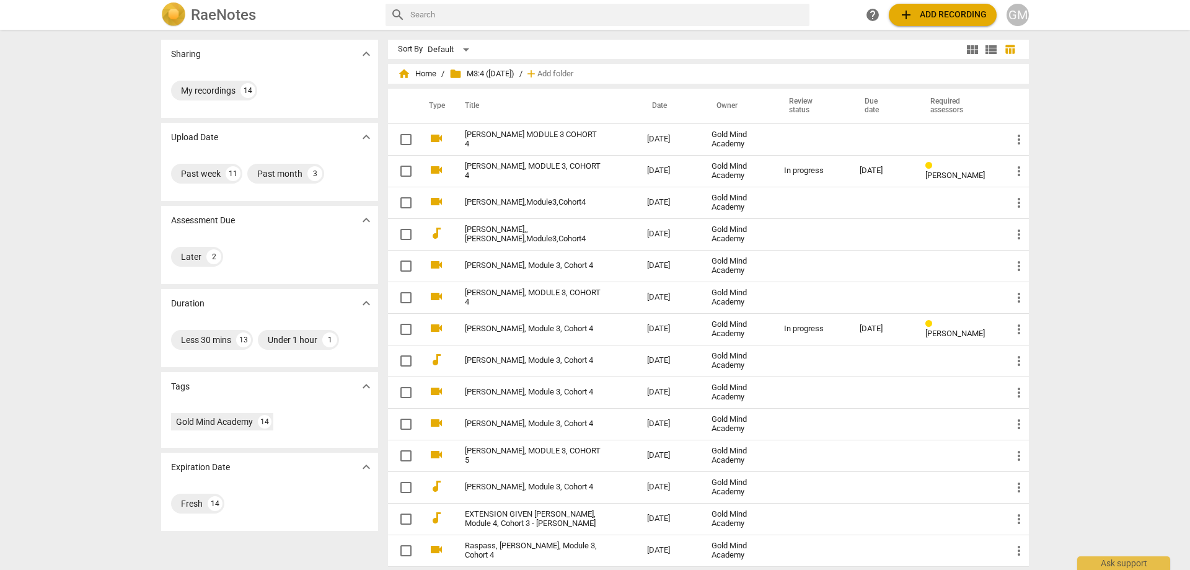
click at [131, 220] on div "Sharing expand_more My recordings 14 Upload Date expand_more Past week 11 Past …" at bounding box center [595, 300] width 1190 height 539
click at [125, 197] on div "Sharing expand_more My recordings 14 Upload Date expand_more Past week 11 Past …" at bounding box center [595, 300] width 1190 height 539
